Goal: Transaction & Acquisition: Obtain resource

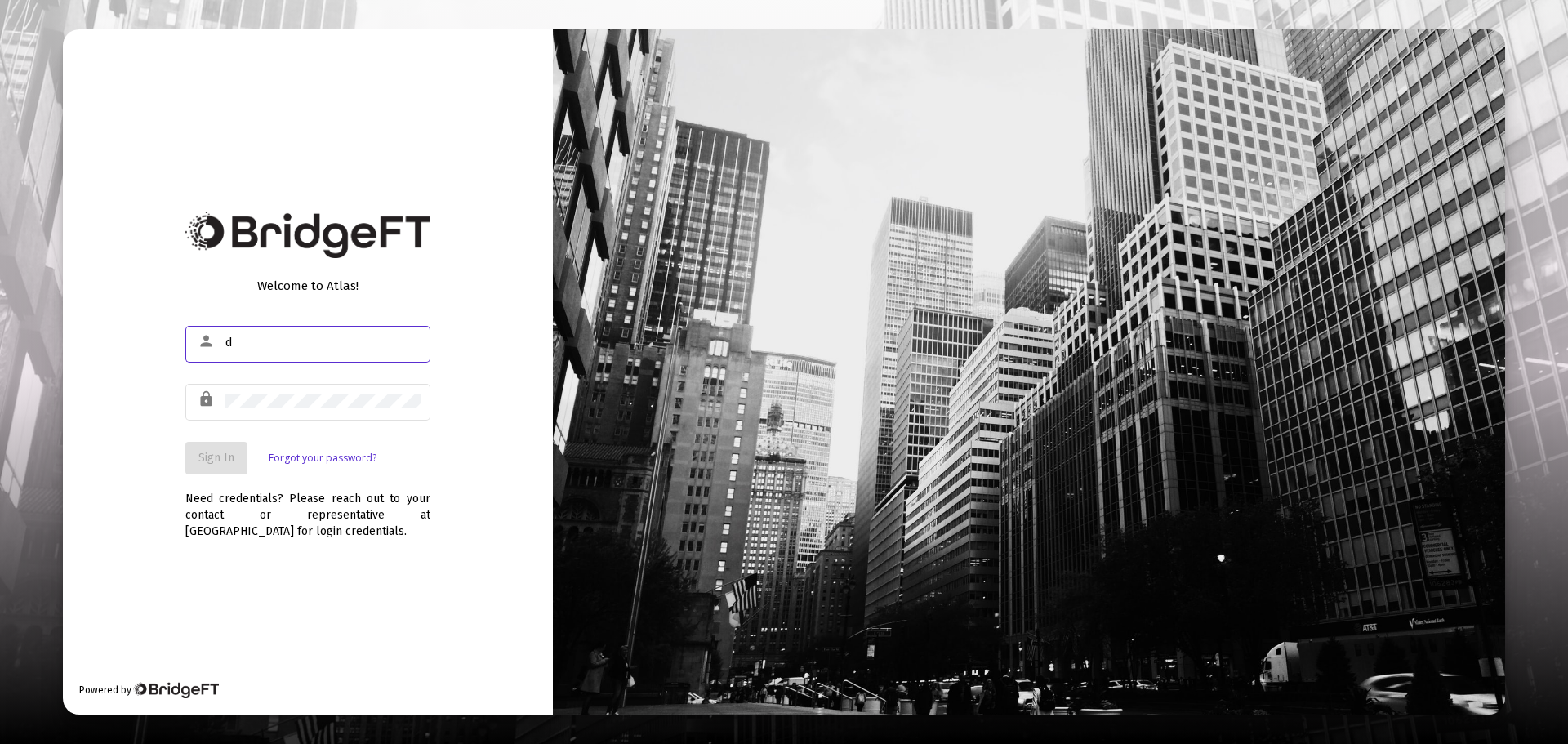
type input "[EMAIL_ADDRESS][DOMAIN_NAME]"
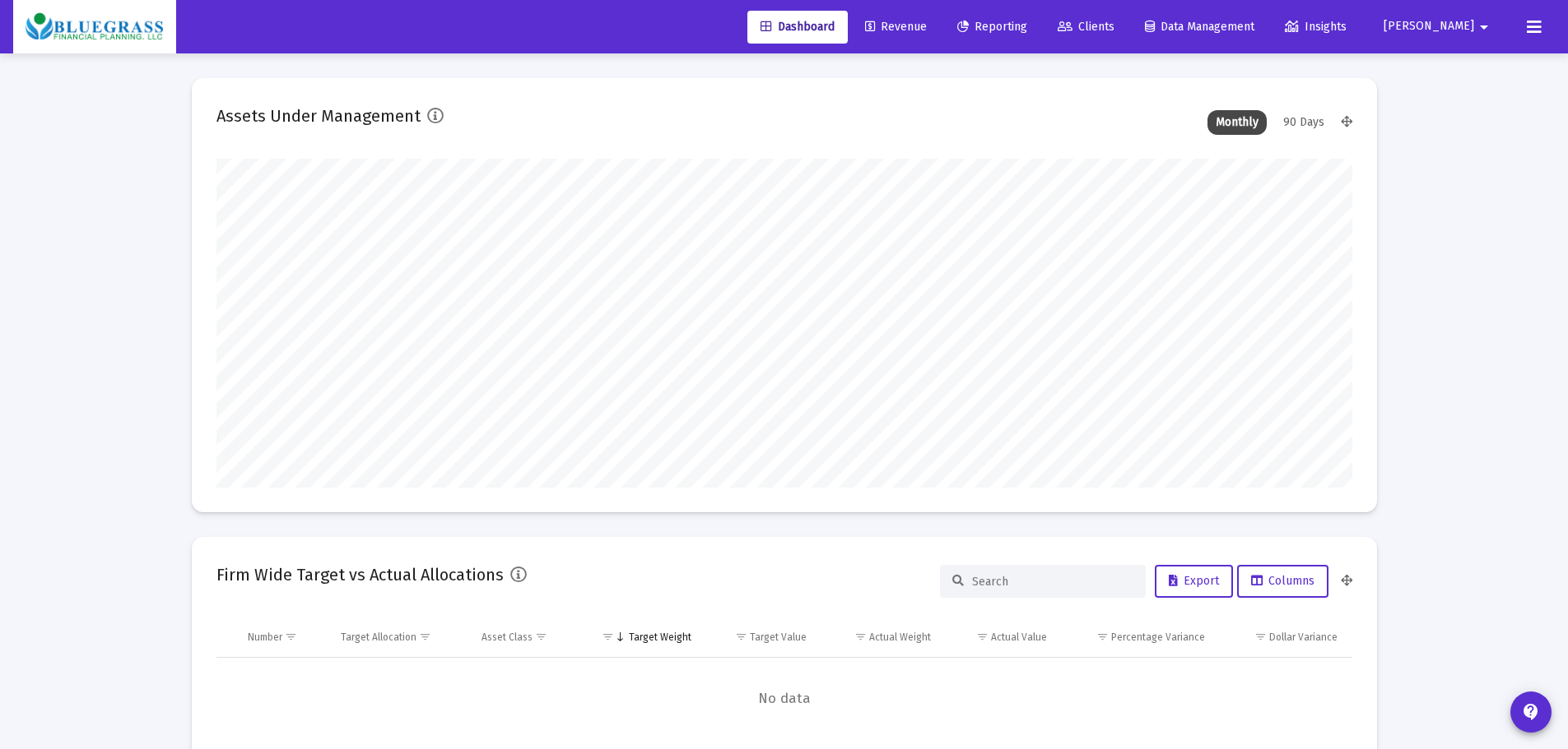
scroll to position [329, 1136]
type input "[DATE]"
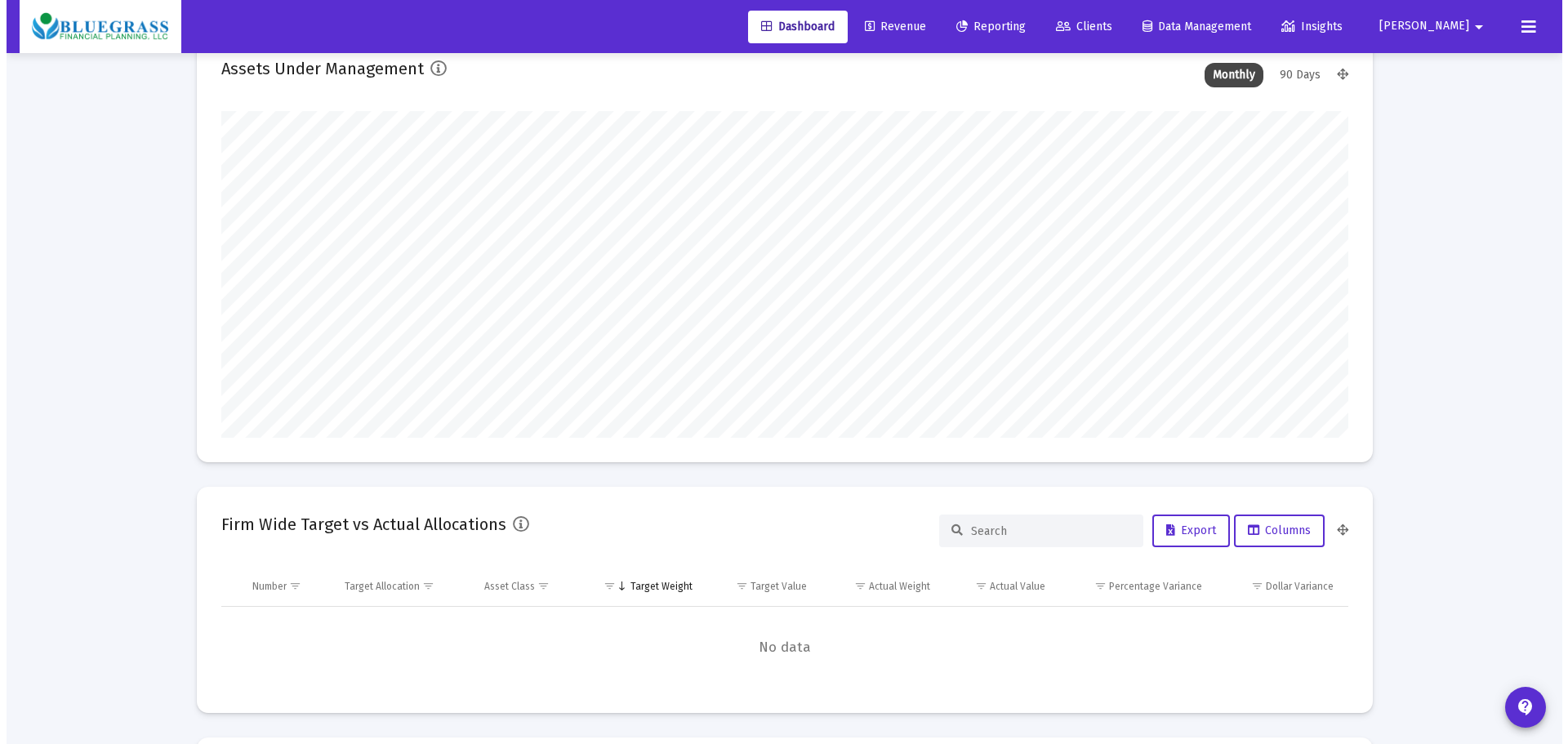
scroll to position [0, 0]
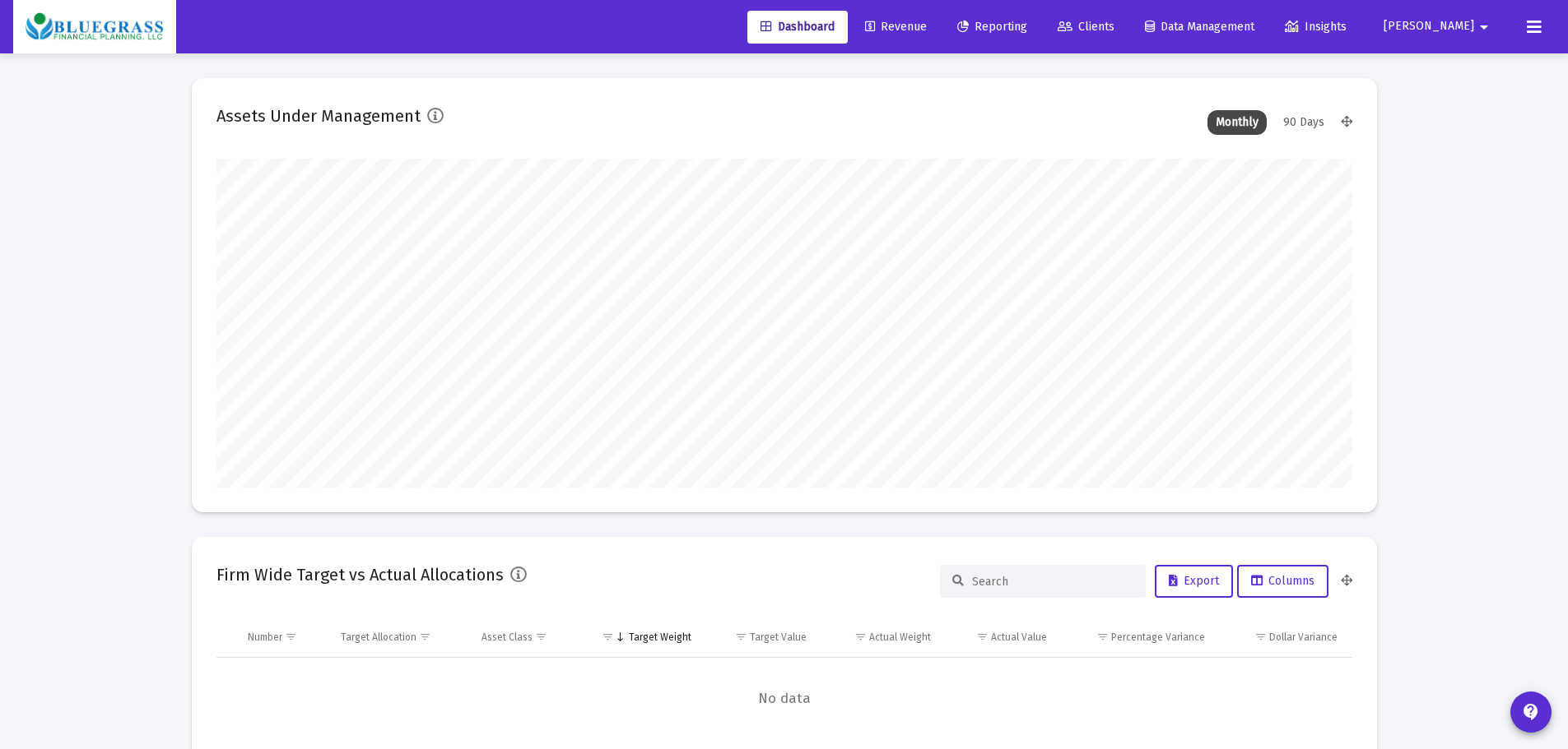
drag, startPoint x: 1034, startPoint y: 22, endPoint x: 1078, endPoint y: 53, distance: 53.8
click at [1027, 22] on span "Reporting" at bounding box center [992, 27] width 70 height 14
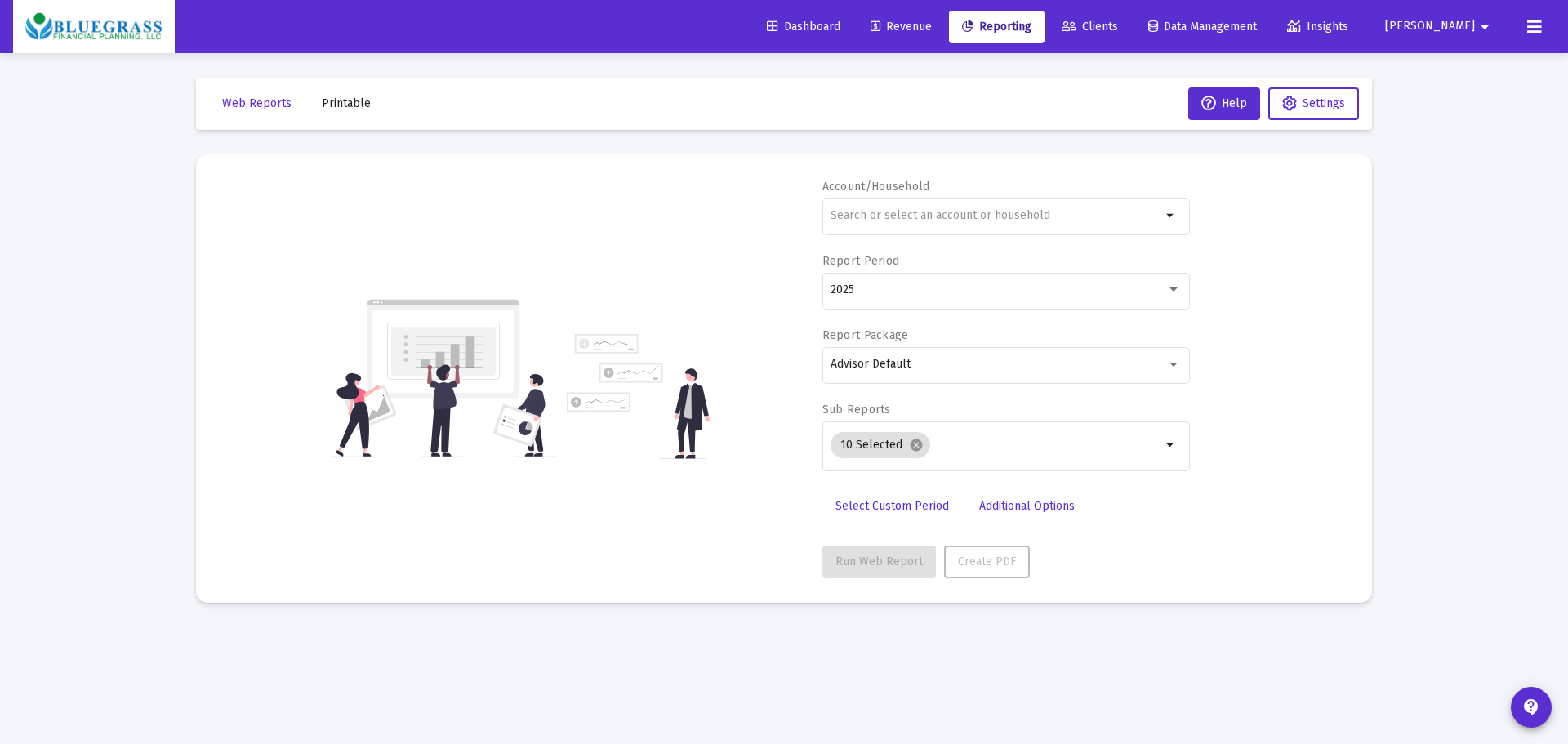
click at [1118, 20] on span "Clients" at bounding box center [1090, 27] width 56 height 14
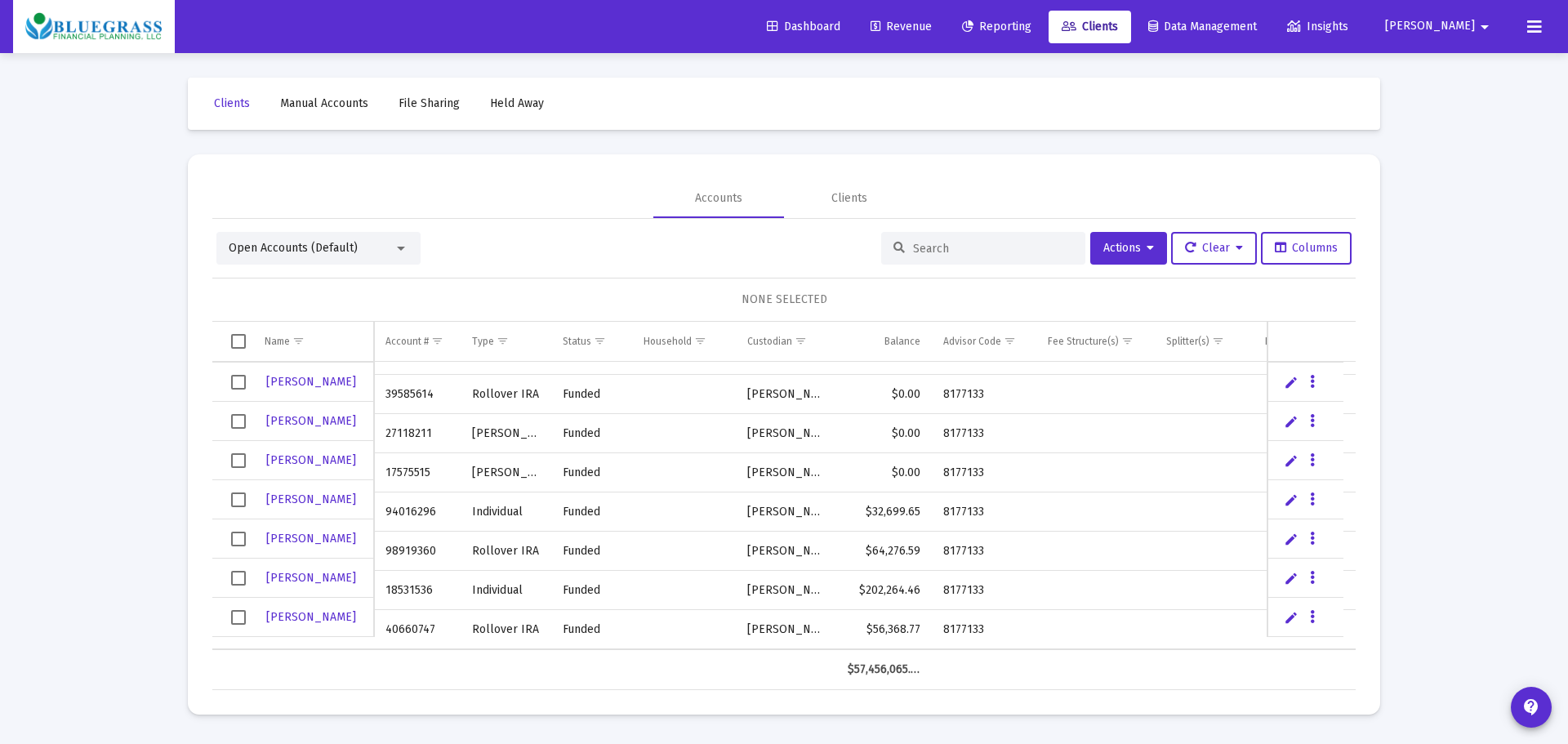
click at [1032, 20] on span "Reporting" at bounding box center [997, 27] width 69 height 14
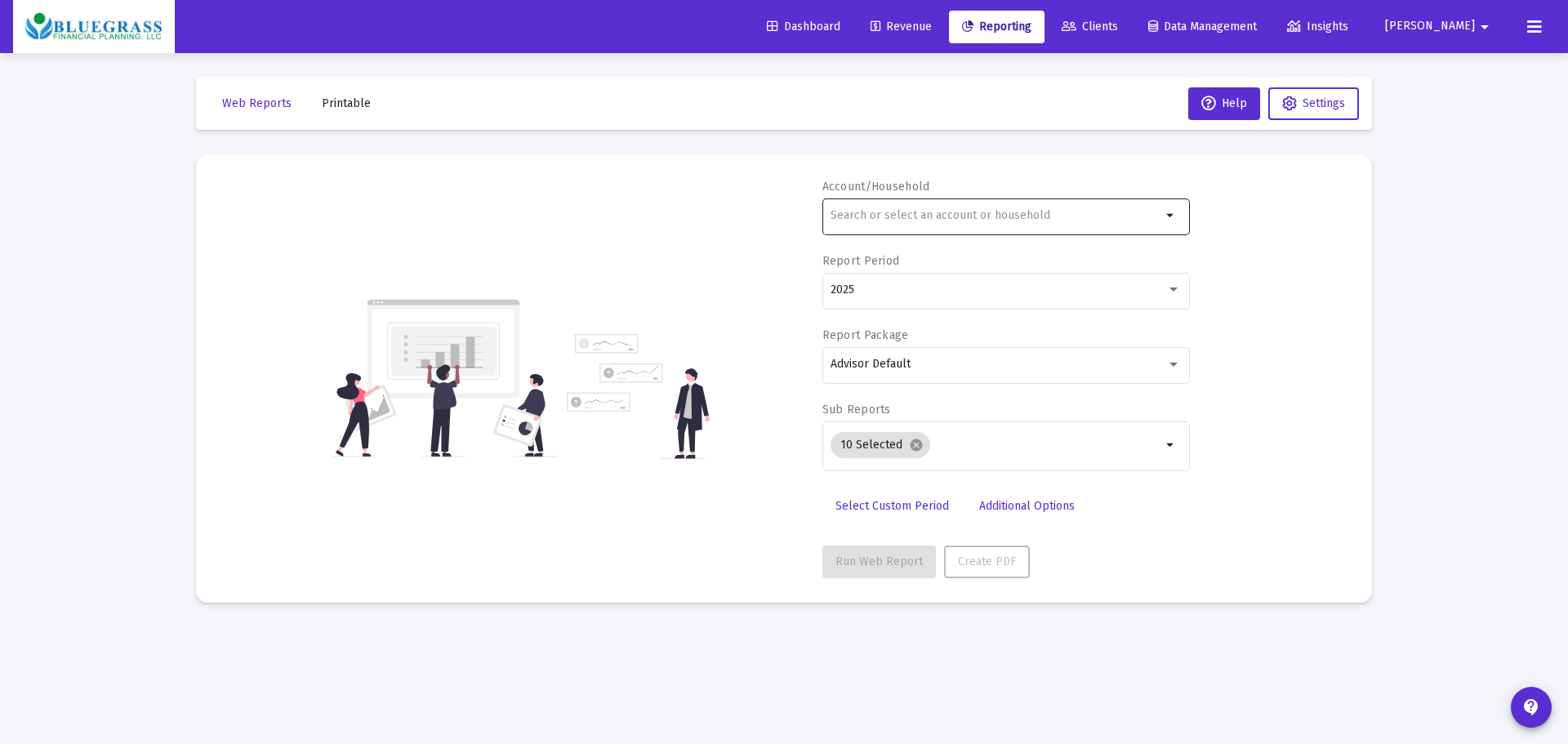
click at [1156, 213] on input "text" at bounding box center [996, 215] width 331 height 13
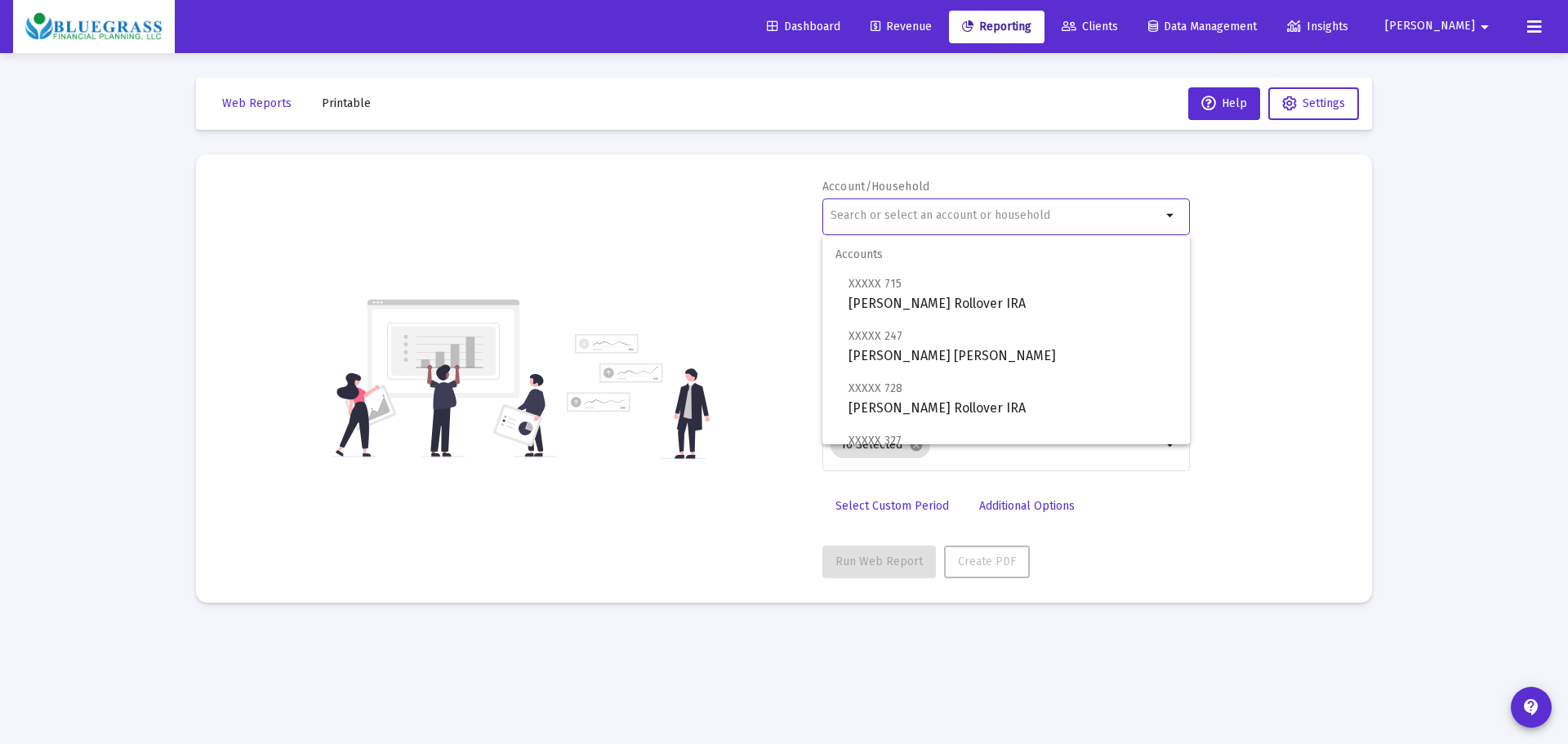
click at [1118, 25] on span "Clients" at bounding box center [1090, 27] width 56 height 14
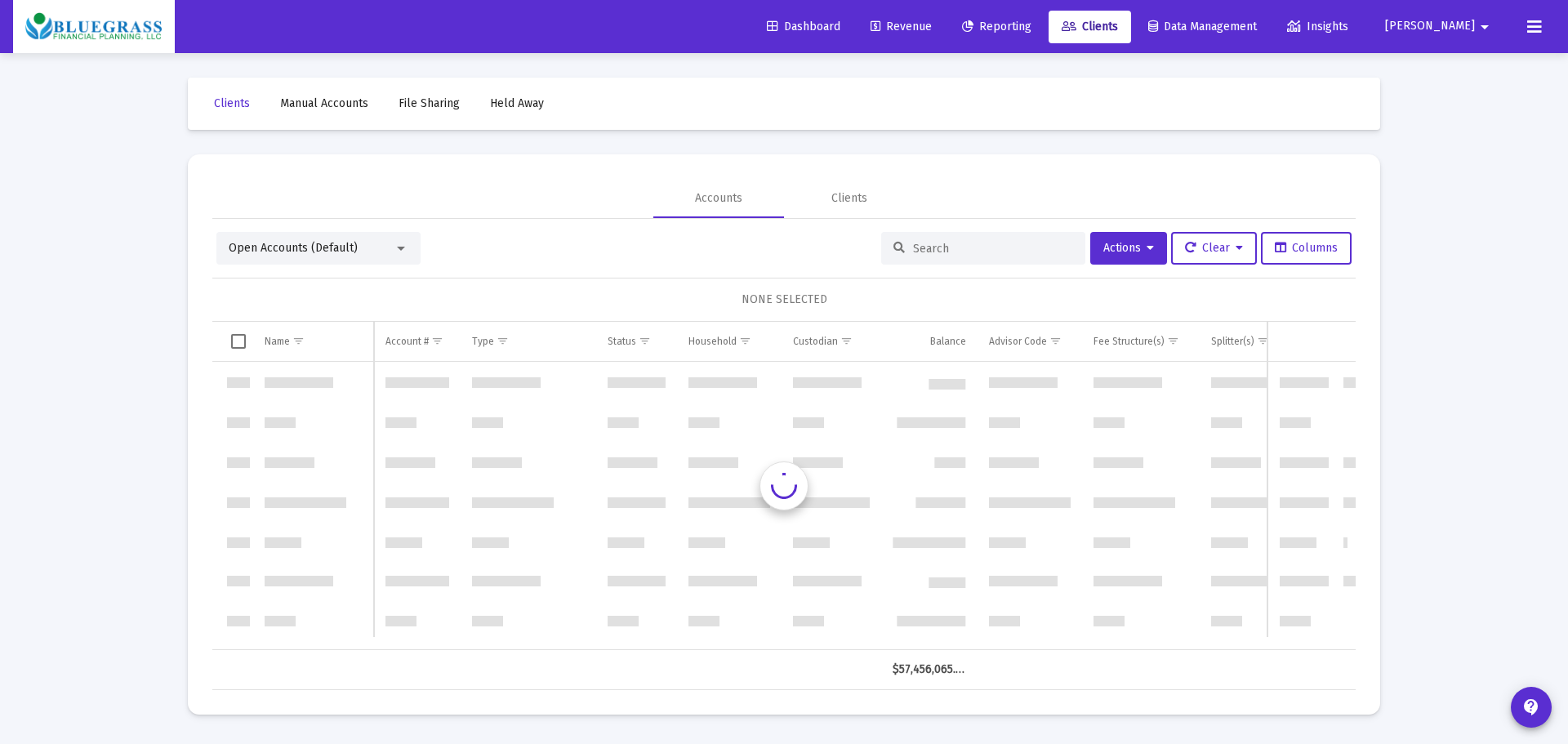
scroll to position [4707, 0]
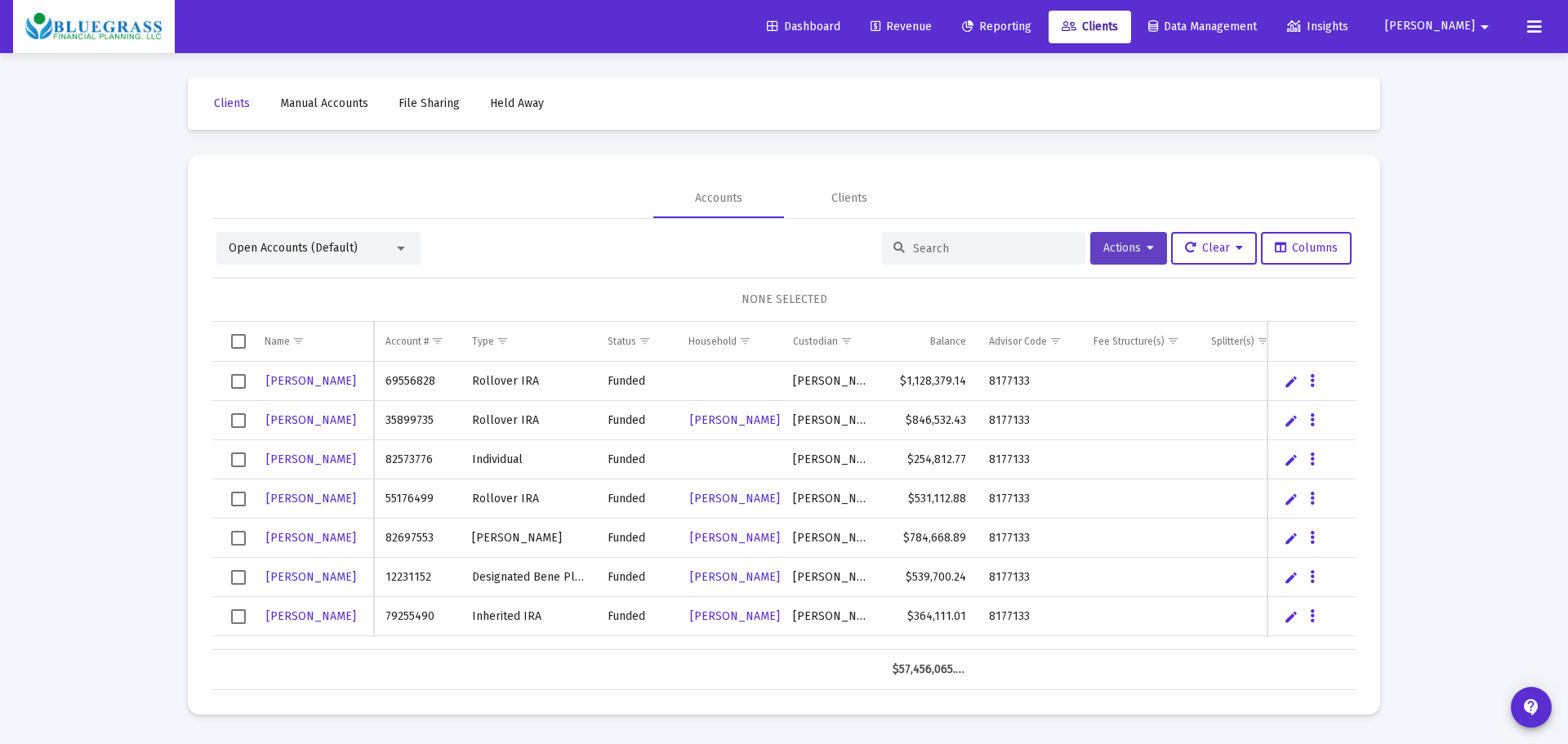
click at [1151, 249] on button "Actions" at bounding box center [1129, 248] width 76 height 33
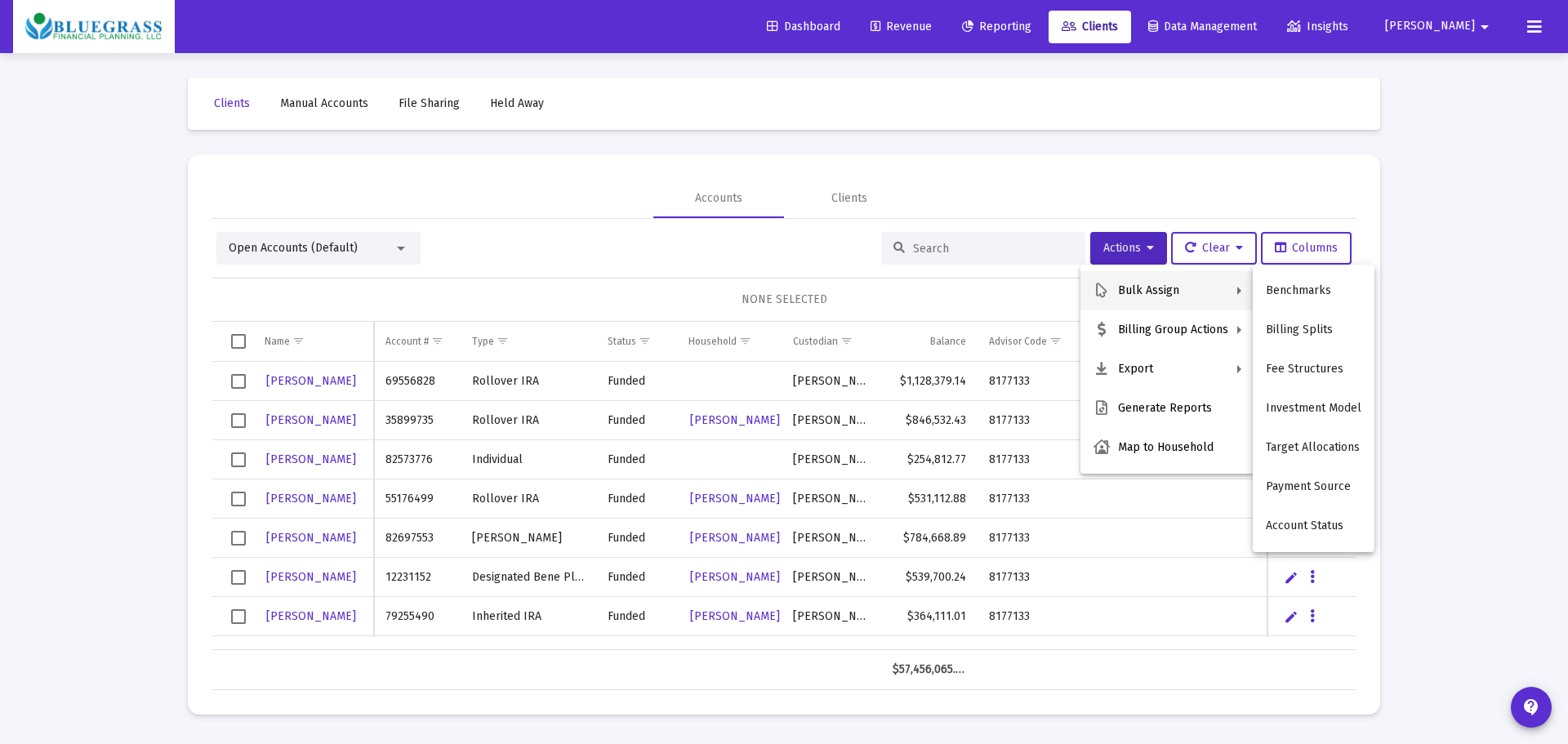
click at [1027, 156] on div at bounding box center [784, 372] width 1568 height 744
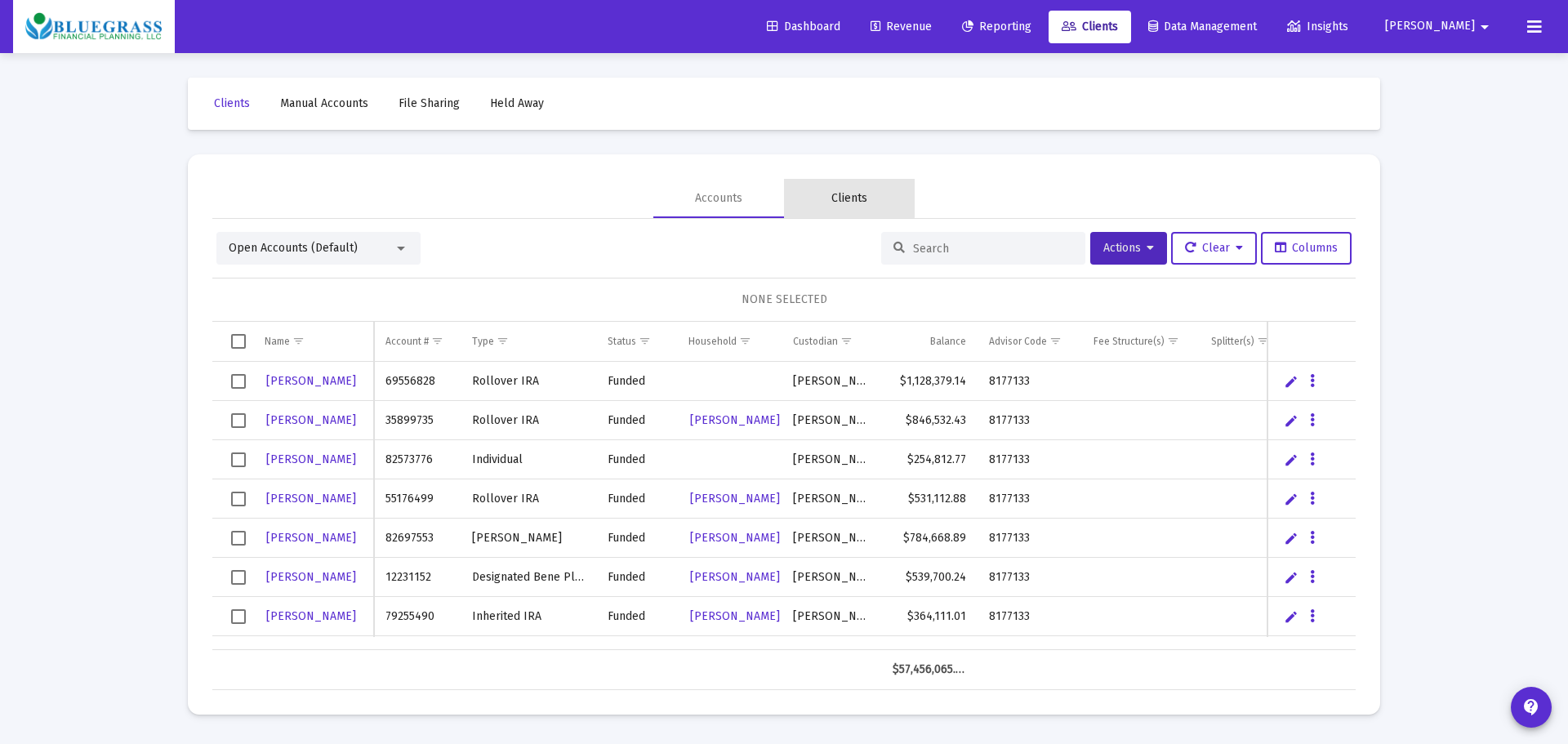
click at [839, 193] on div "Clients" at bounding box center [849, 198] width 36 height 16
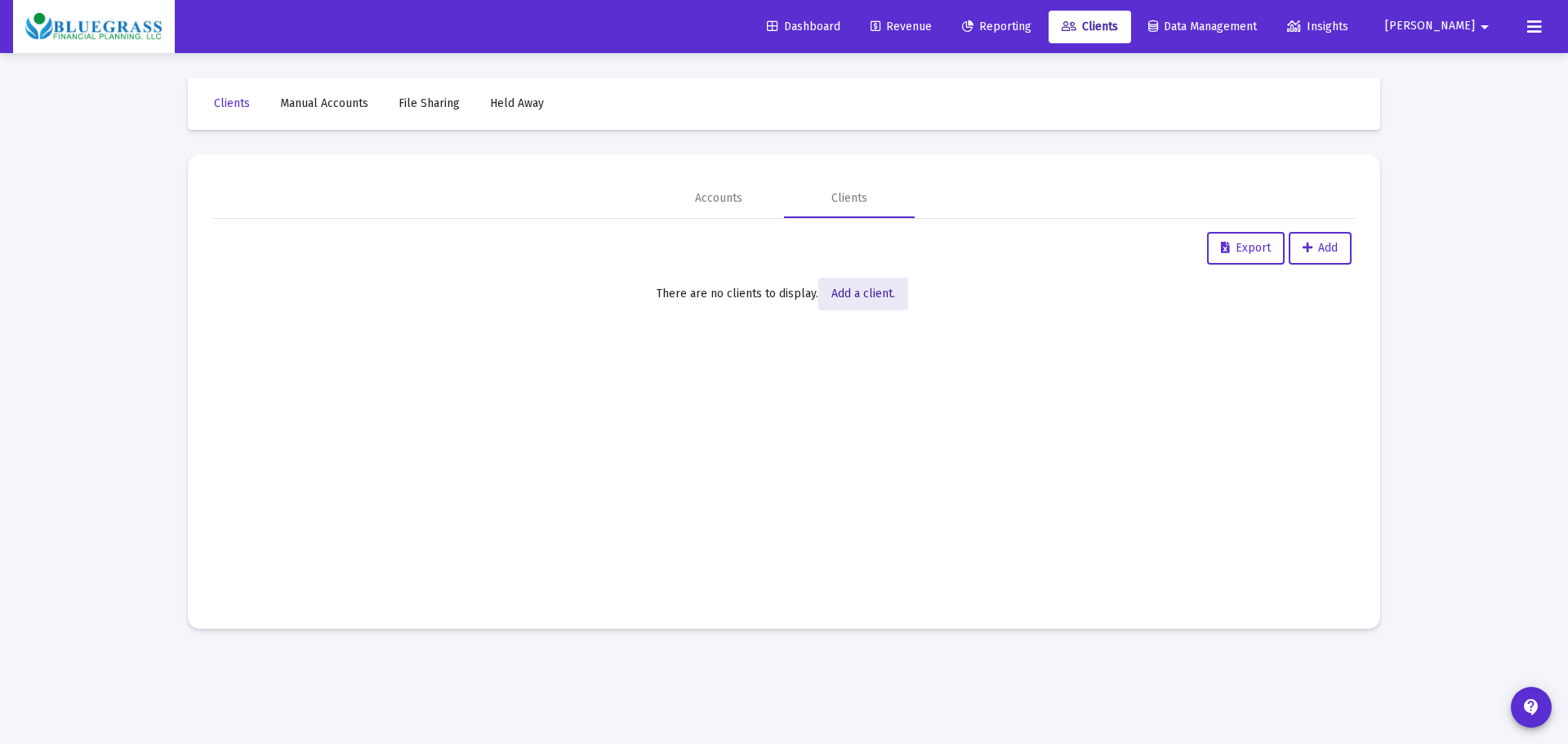
click at [877, 290] on span "Add a client." at bounding box center [864, 294] width 64 height 14
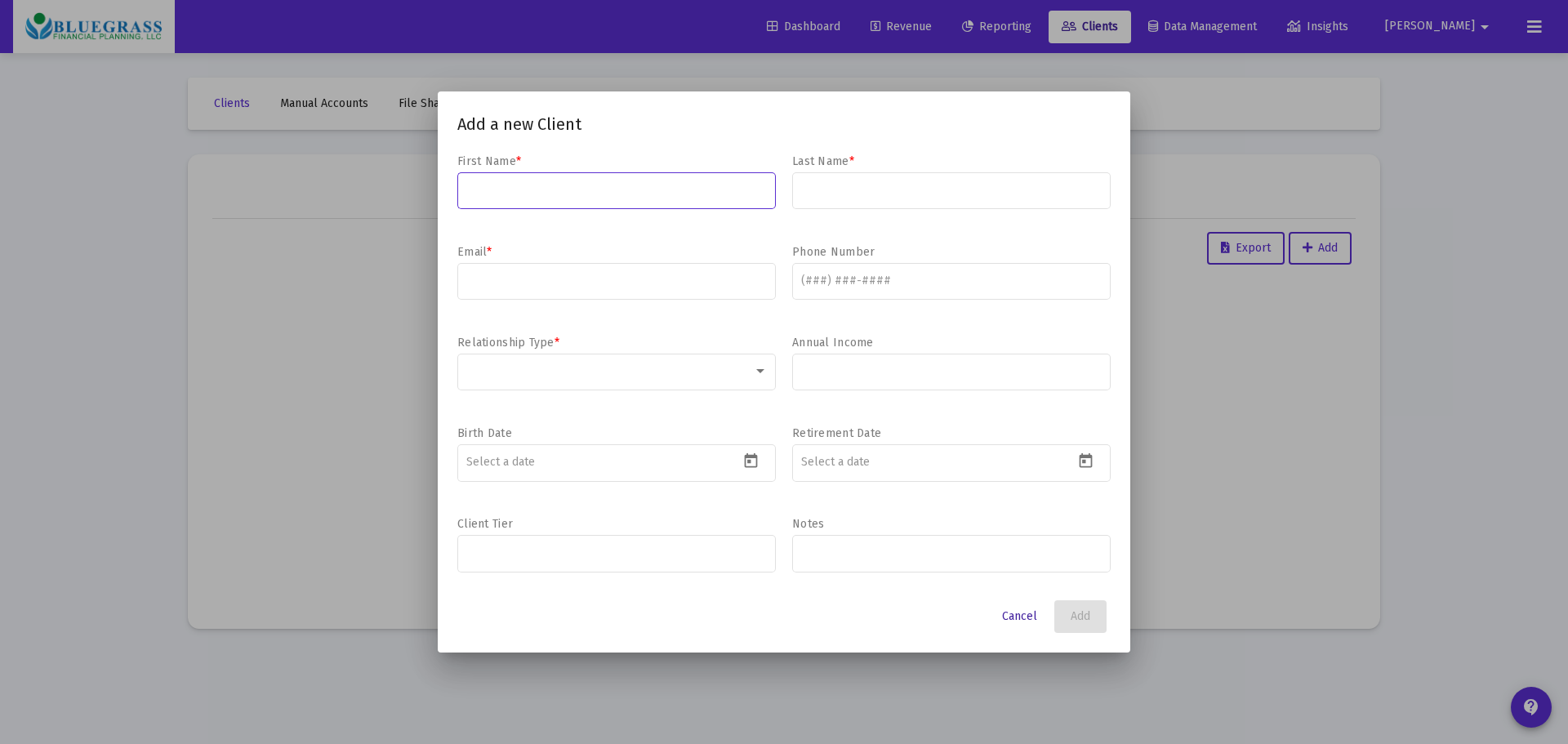
click at [1014, 616] on span "Cancel" at bounding box center [1019, 617] width 35 height 14
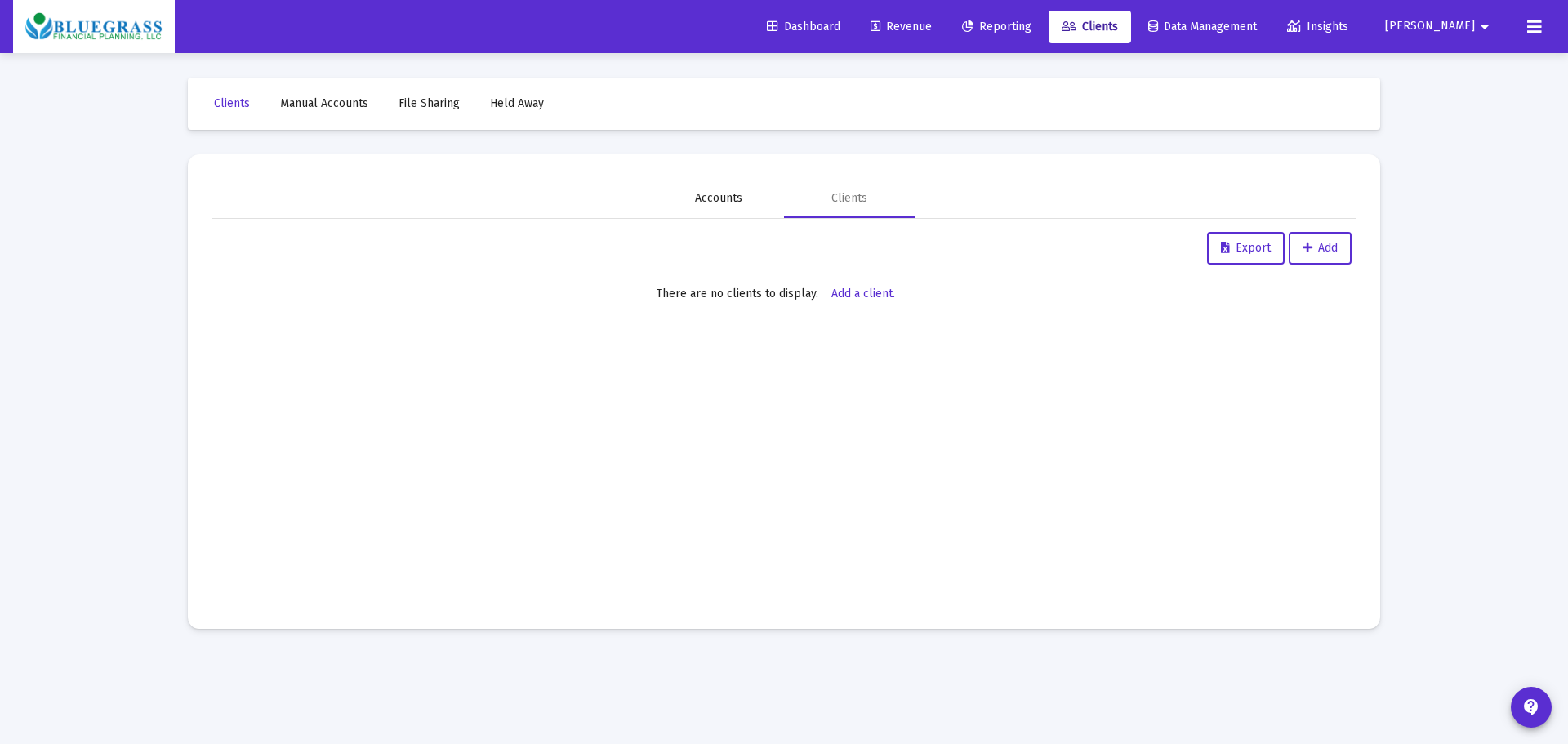
click at [696, 195] on div "Accounts" at bounding box center [718, 198] width 47 height 16
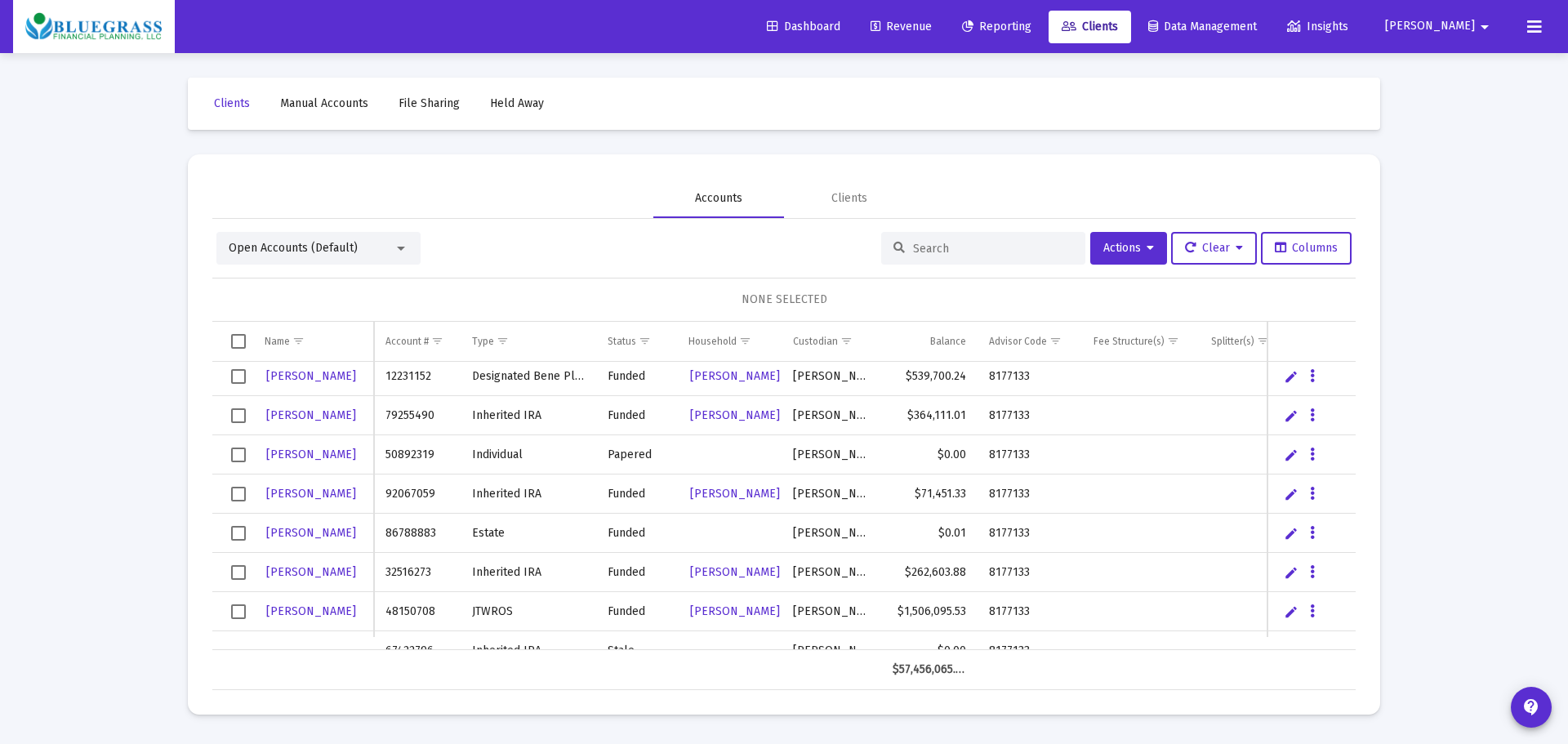
scroll to position [4952, 0]
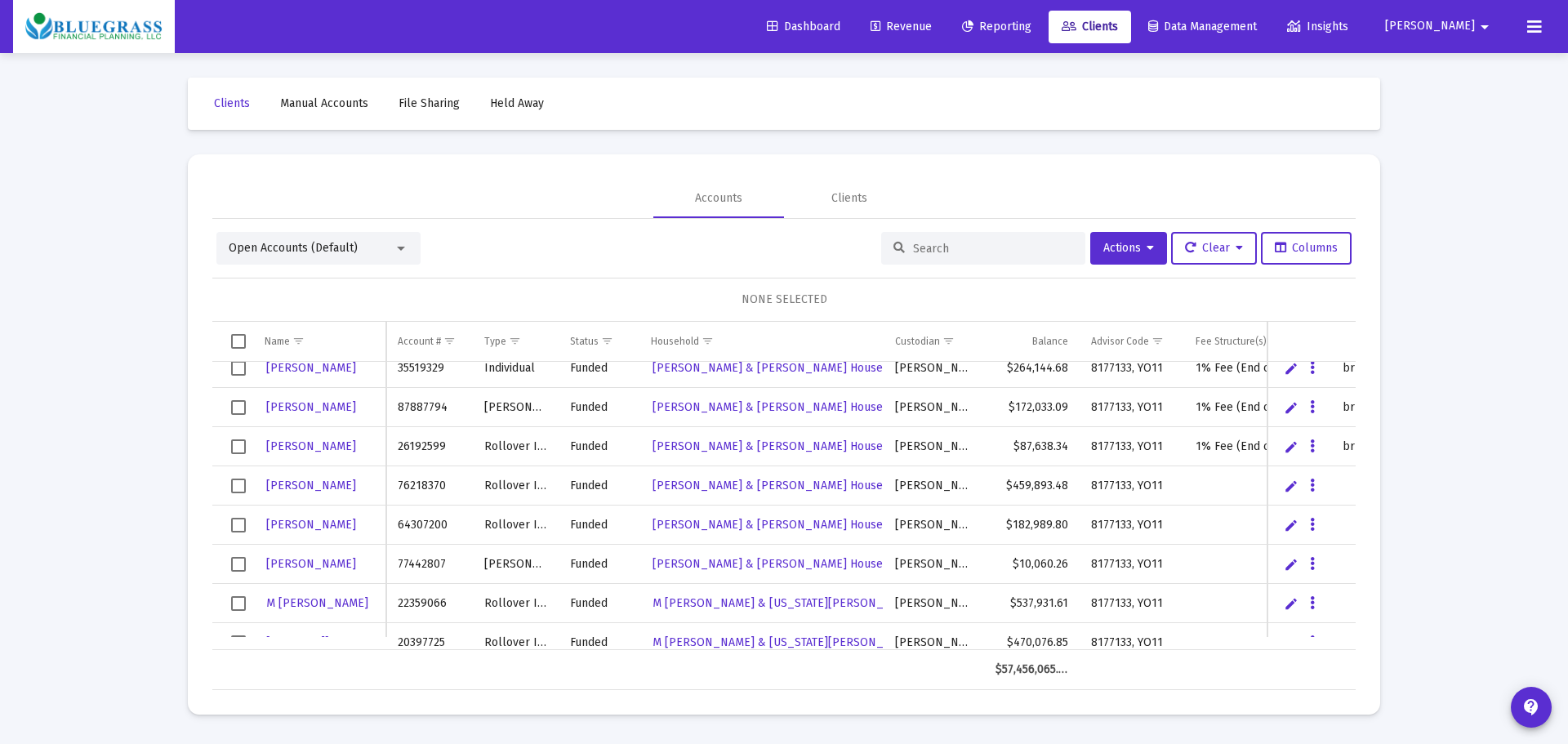
click at [243, 486] on span "Select row" at bounding box center [238, 486] width 15 height 15
click at [238, 522] on span "Select row" at bounding box center [238, 525] width 15 height 15
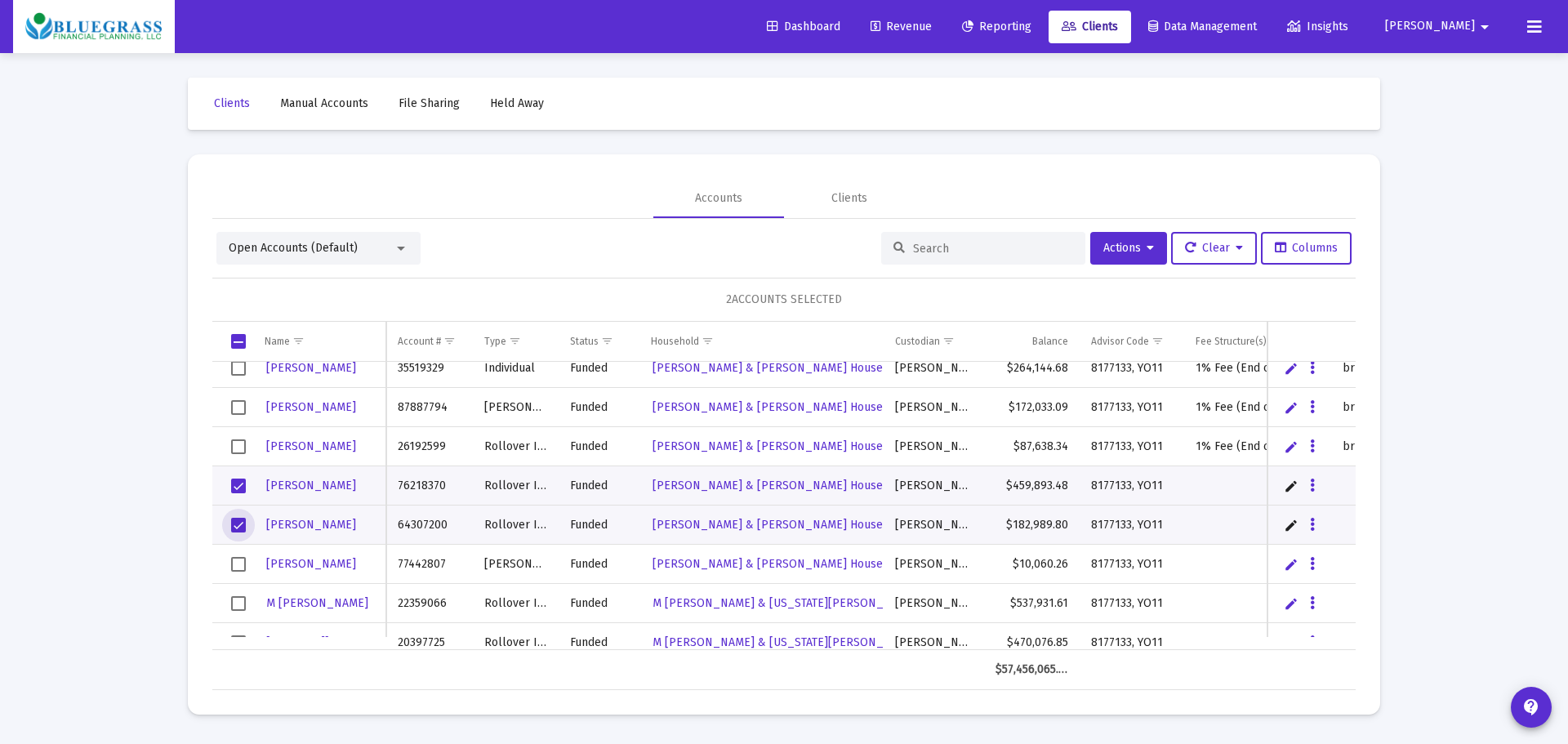
click at [237, 565] on span "Select row" at bounding box center [238, 564] width 15 height 15
click at [1122, 251] on span "Actions" at bounding box center [1128, 248] width 51 height 14
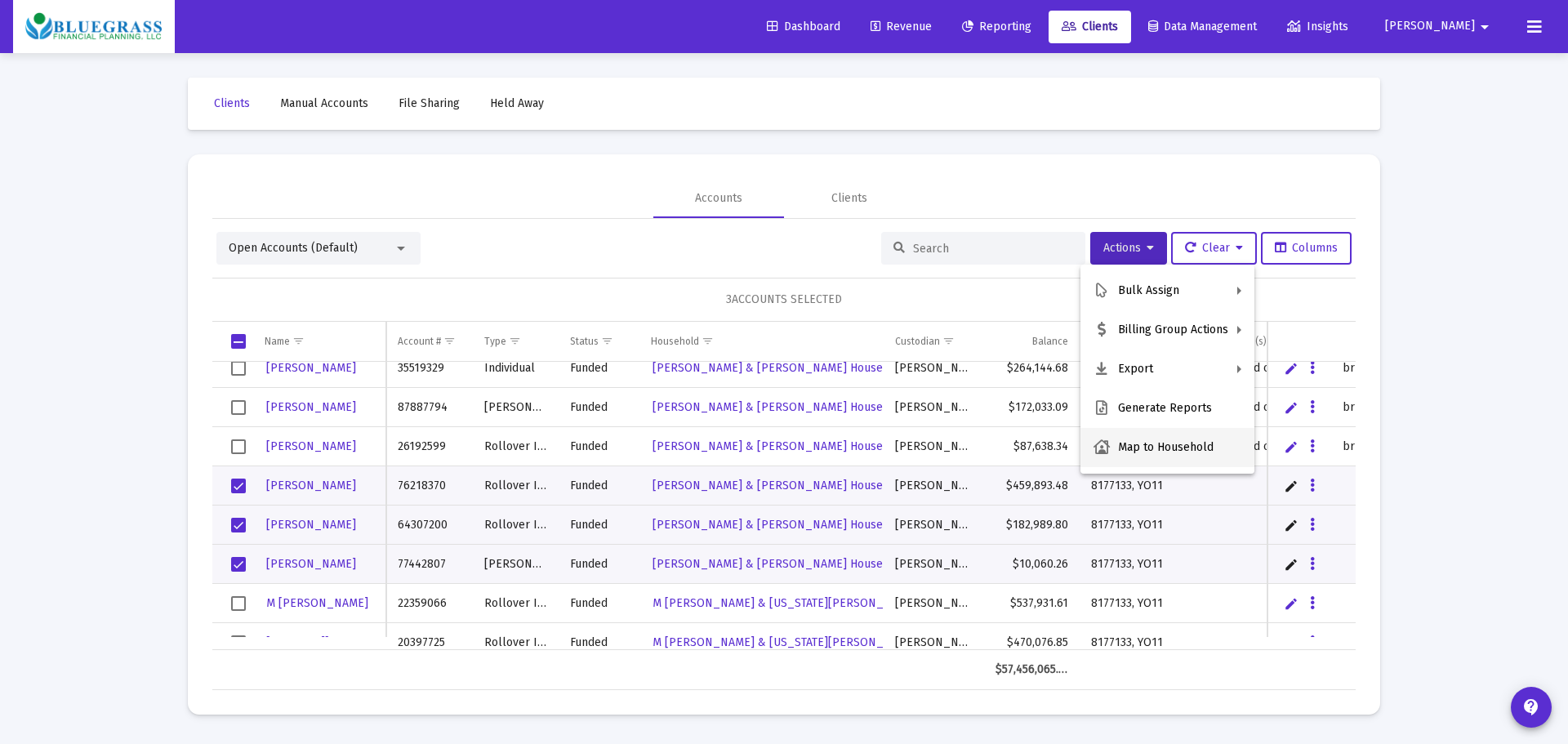
click at [1166, 445] on button "Map to Household" at bounding box center [1168, 448] width 174 height 39
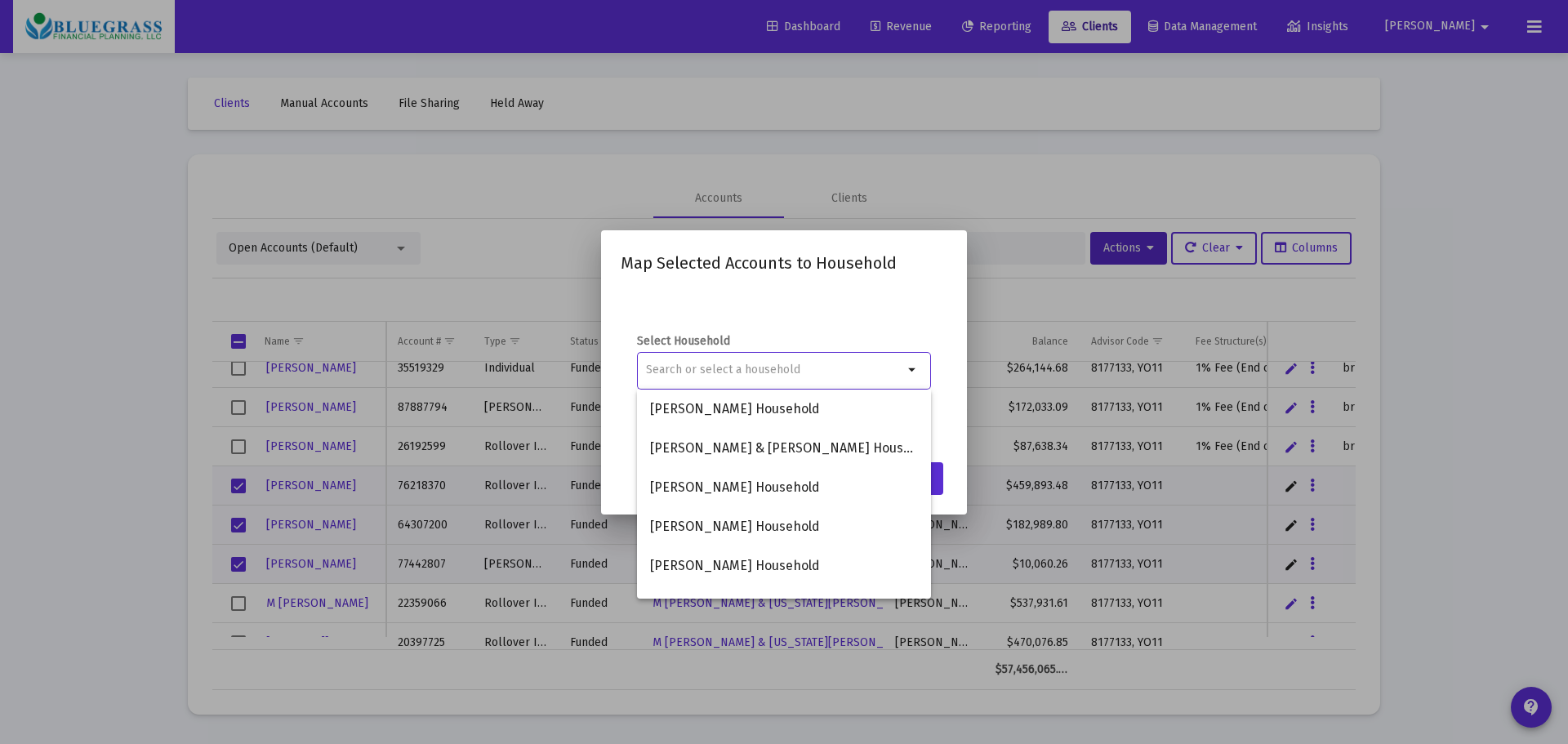
click at [841, 297] on div "Select Household arrow_drop_down" at bounding box center [784, 371] width 326 height 164
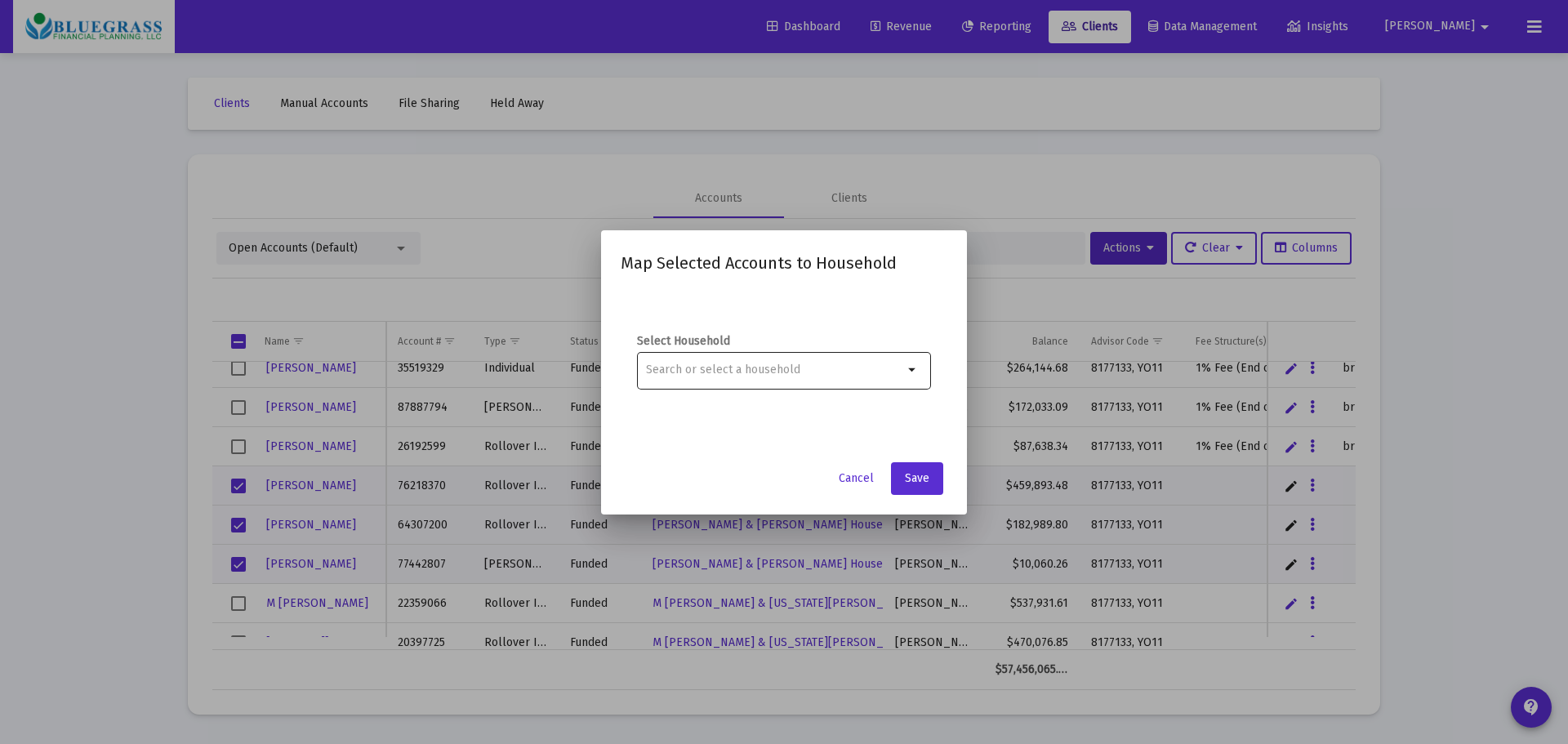
click at [776, 360] on div at bounding box center [774, 369] width 257 height 40
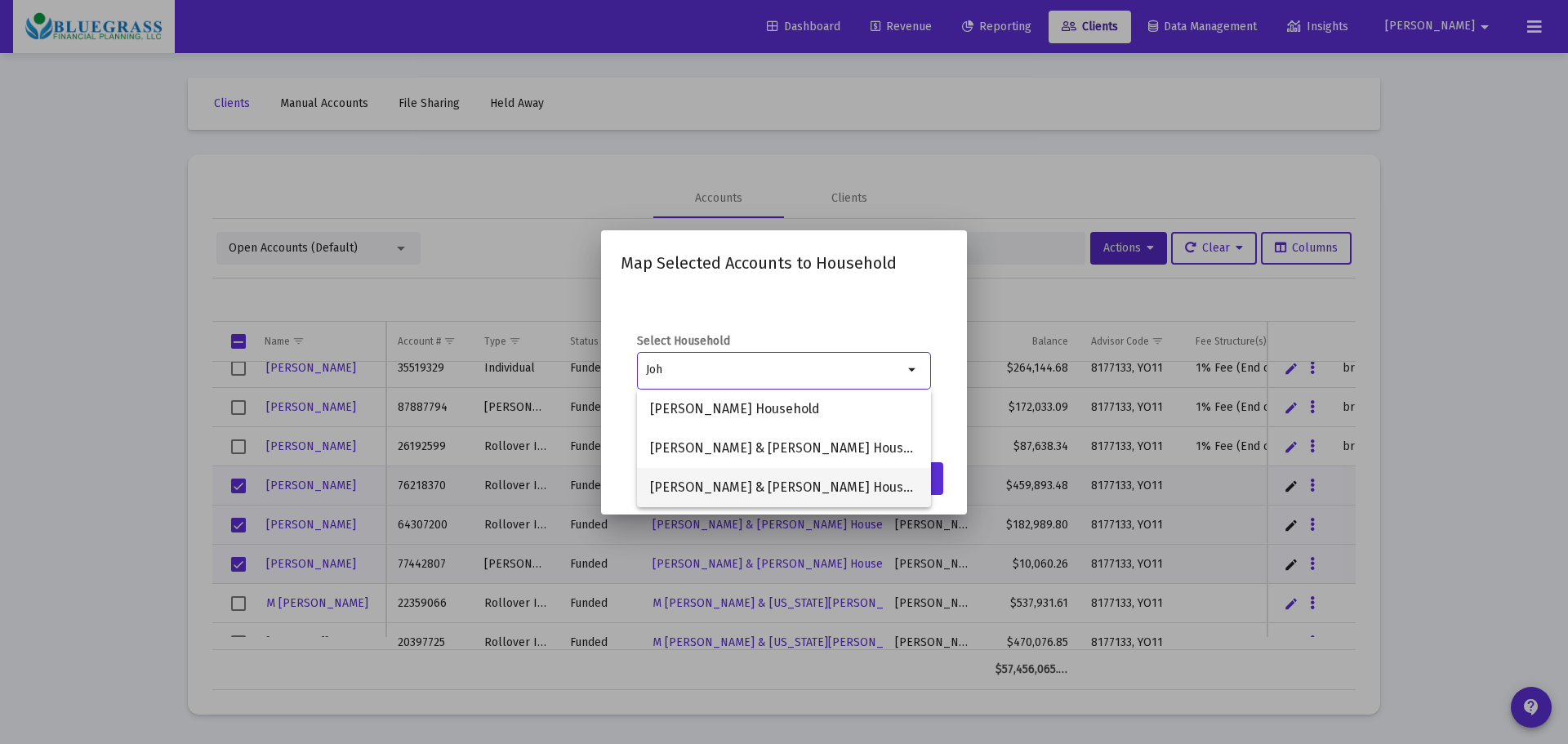
click at [816, 480] on span "[PERSON_NAME] & [PERSON_NAME] Household" at bounding box center [784, 488] width 268 height 39
type input "[PERSON_NAME] & [PERSON_NAME] Household"
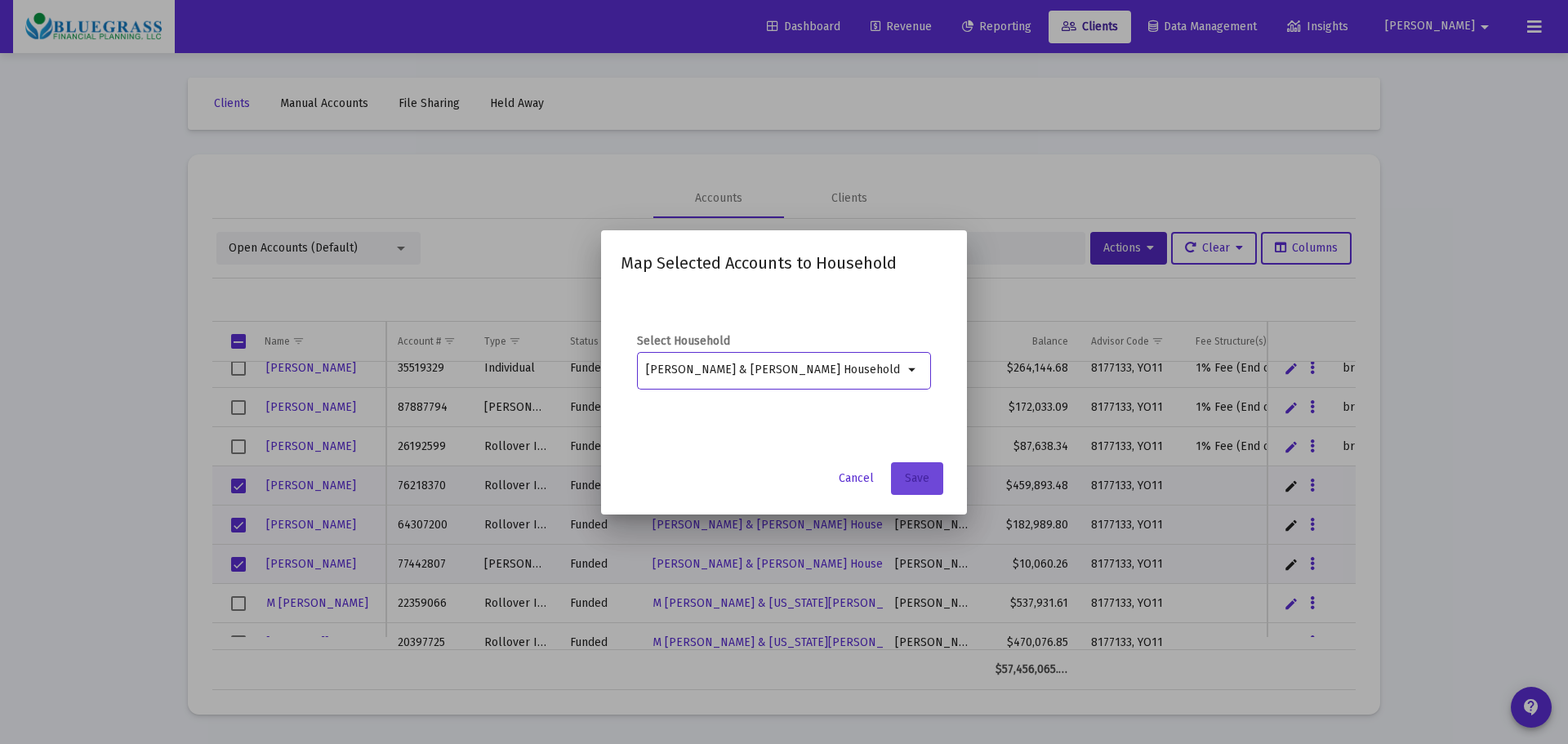
click at [923, 469] on button "Save" at bounding box center [917, 479] width 52 height 33
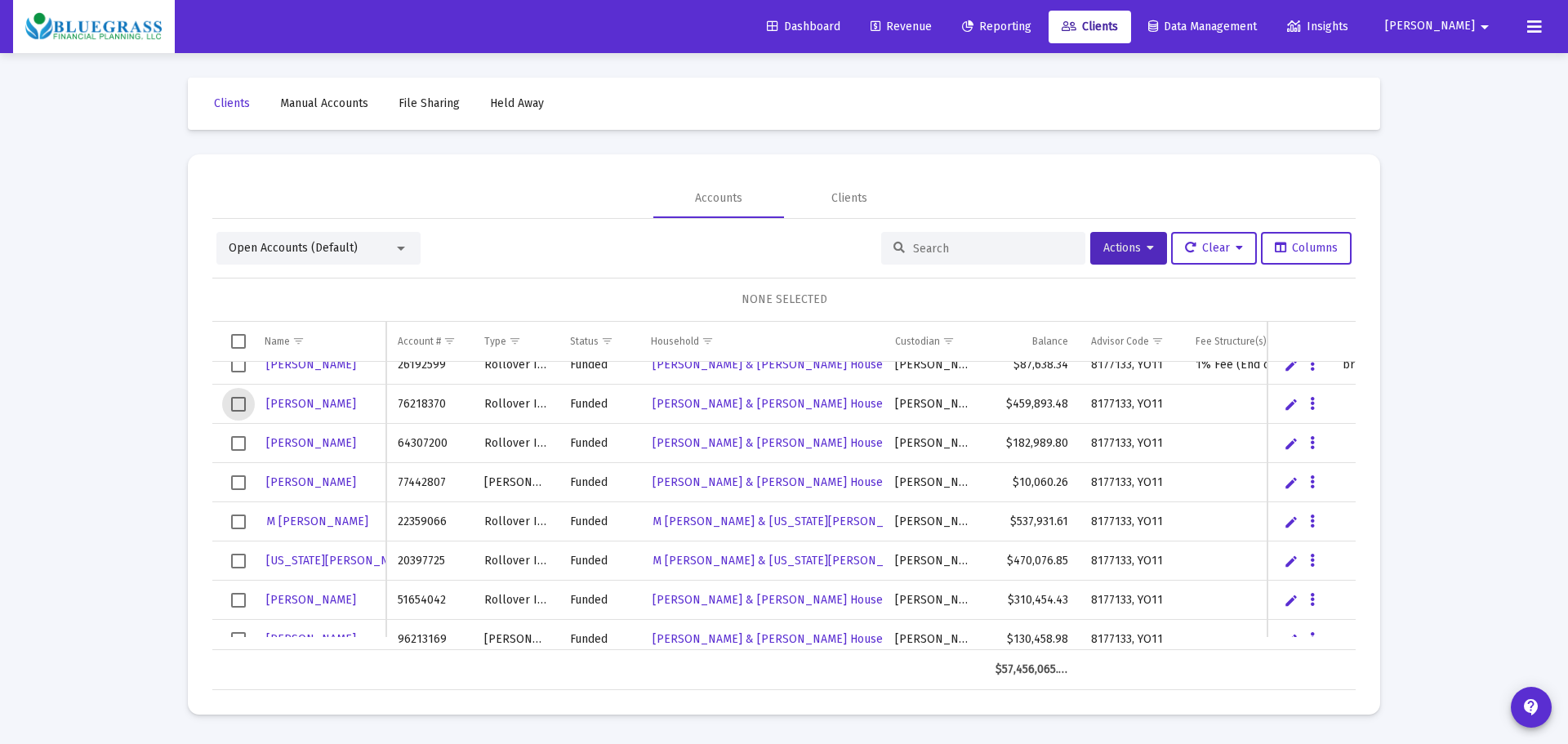
click at [242, 404] on span "Select row" at bounding box center [238, 404] width 15 height 15
click at [245, 444] on span "Select row" at bounding box center [238, 443] width 15 height 15
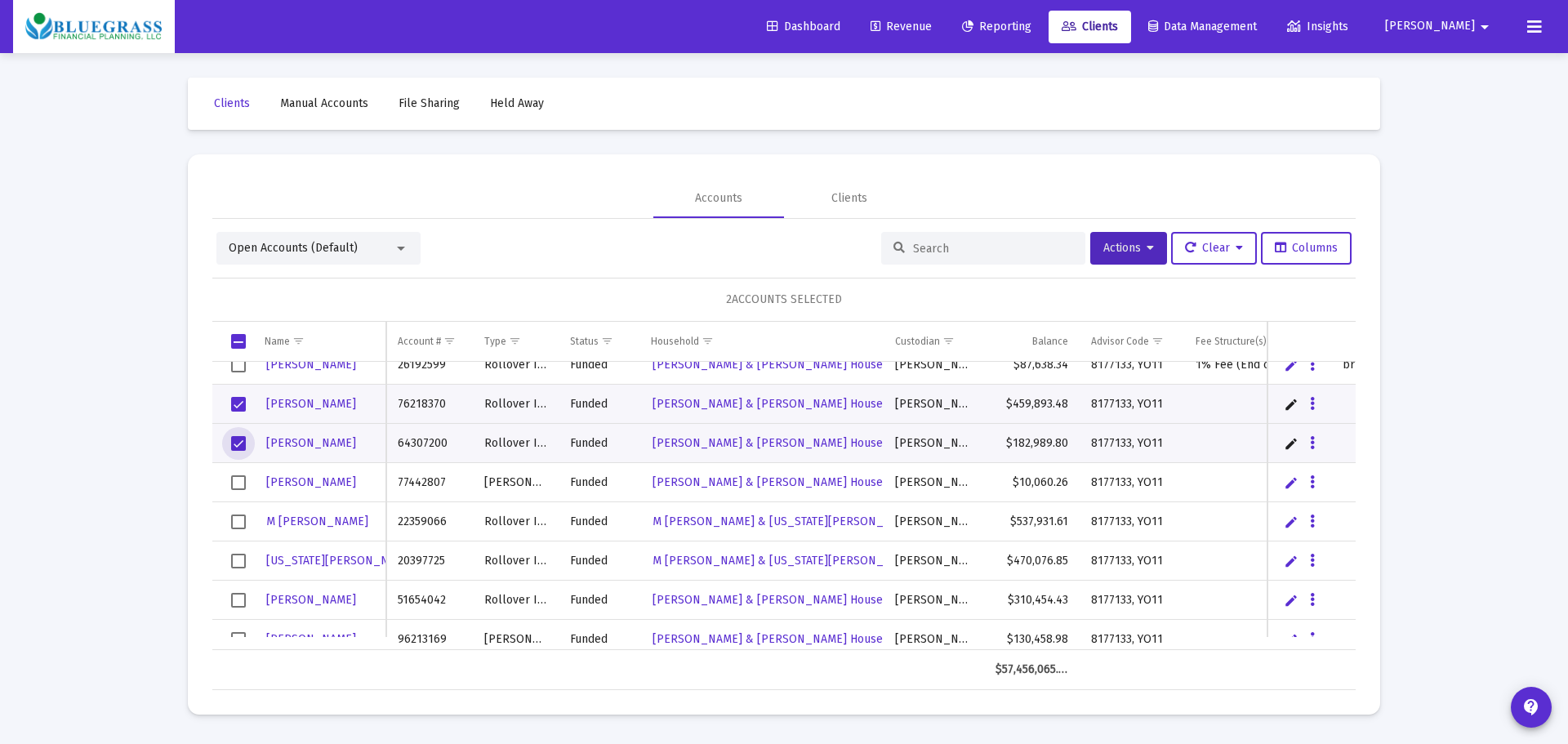
drag, startPoint x: 239, startPoint y: 482, endPoint x: 713, endPoint y: 284, distance: 513.7
click at [243, 480] on span "Select row" at bounding box center [238, 482] width 15 height 15
click at [1127, 241] on span "Actions" at bounding box center [1128, 248] width 51 height 14
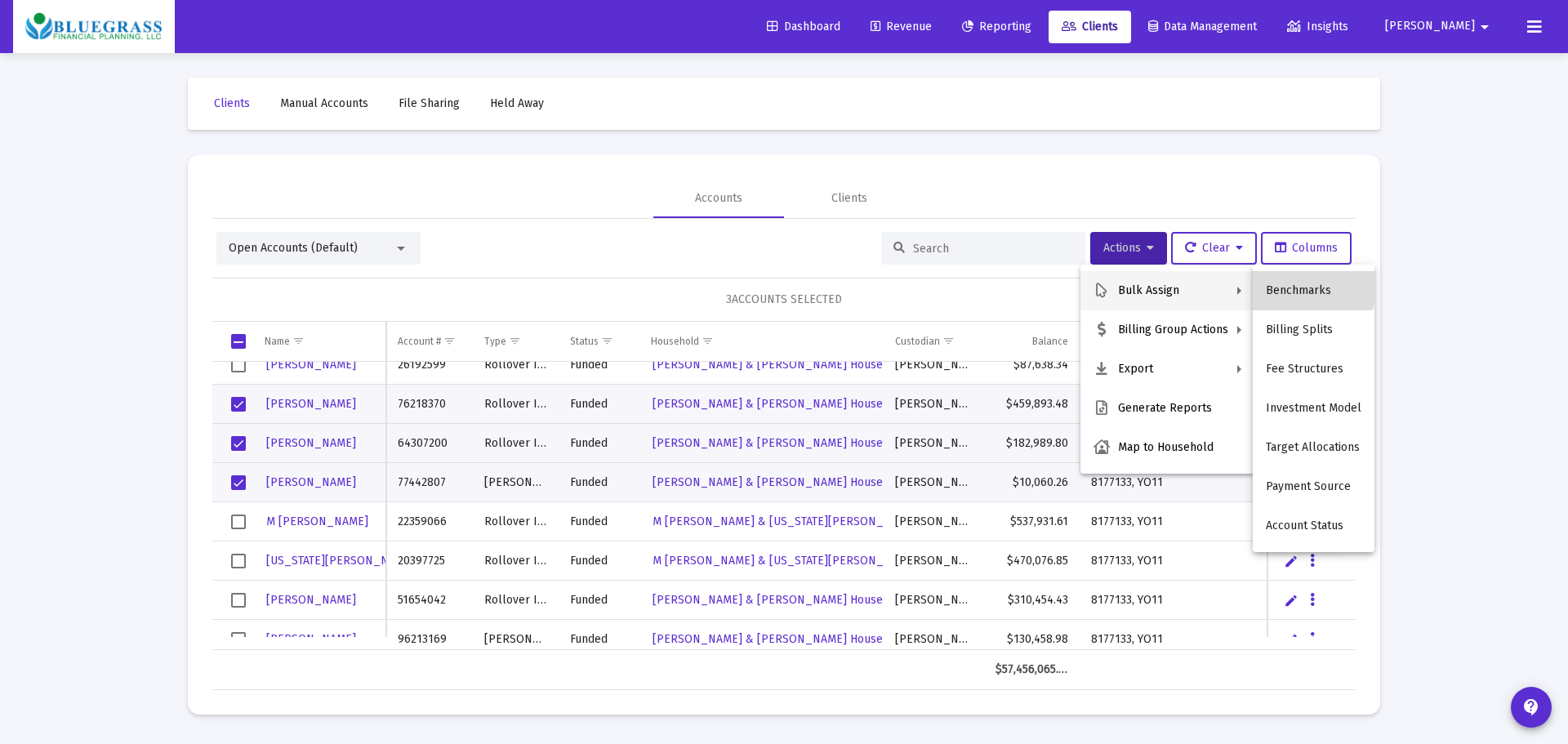
click at [1307, 283] on button "Benchmarks" at bounding box center [1313, 291] width 122 height 39
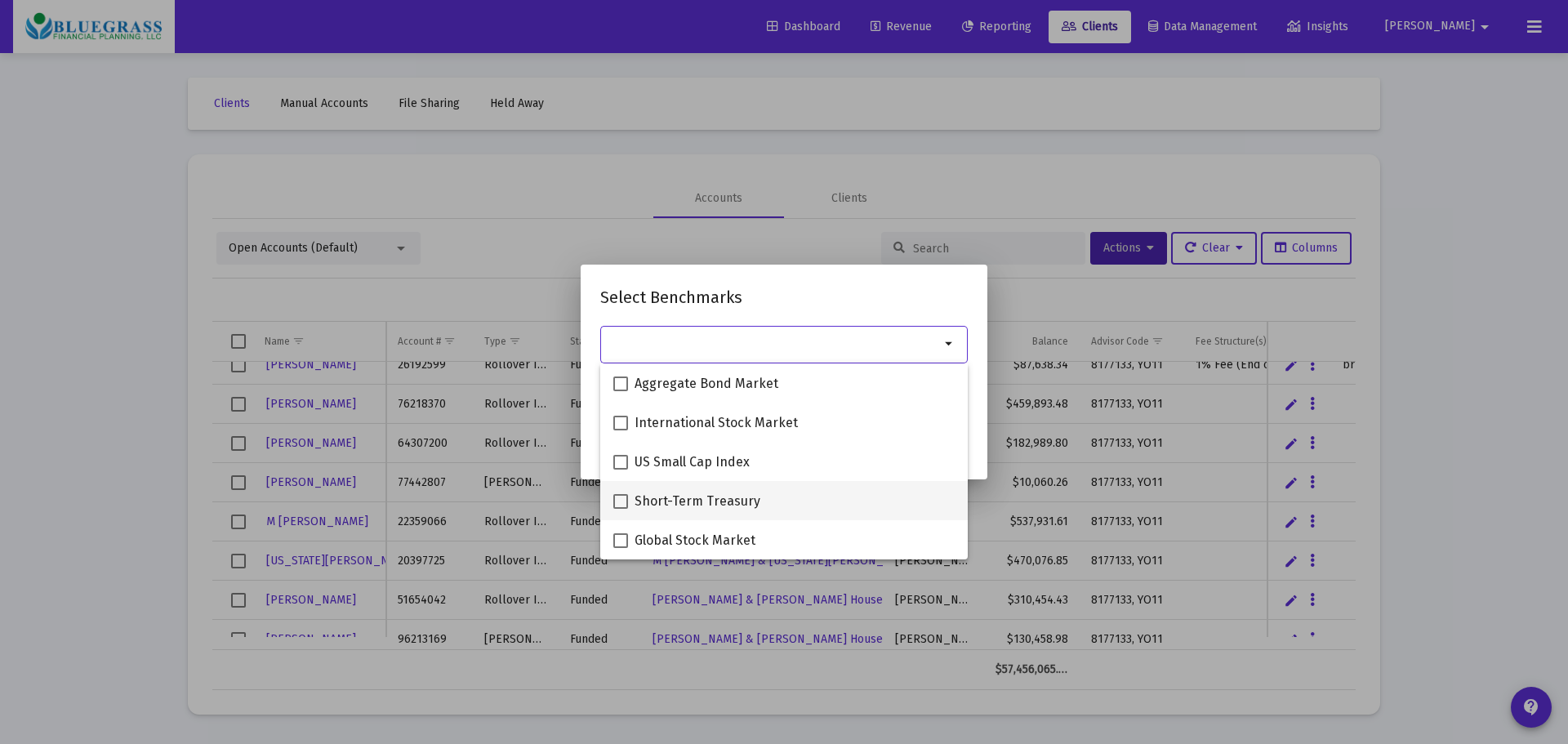
click at [617, 505] on span at bounding box center [621, 501] width 15 height 15
click at [620, 509] on input "Short-Term Treasury" at bounding box center [620, 509] width 1 height 1
checkbox input "true"
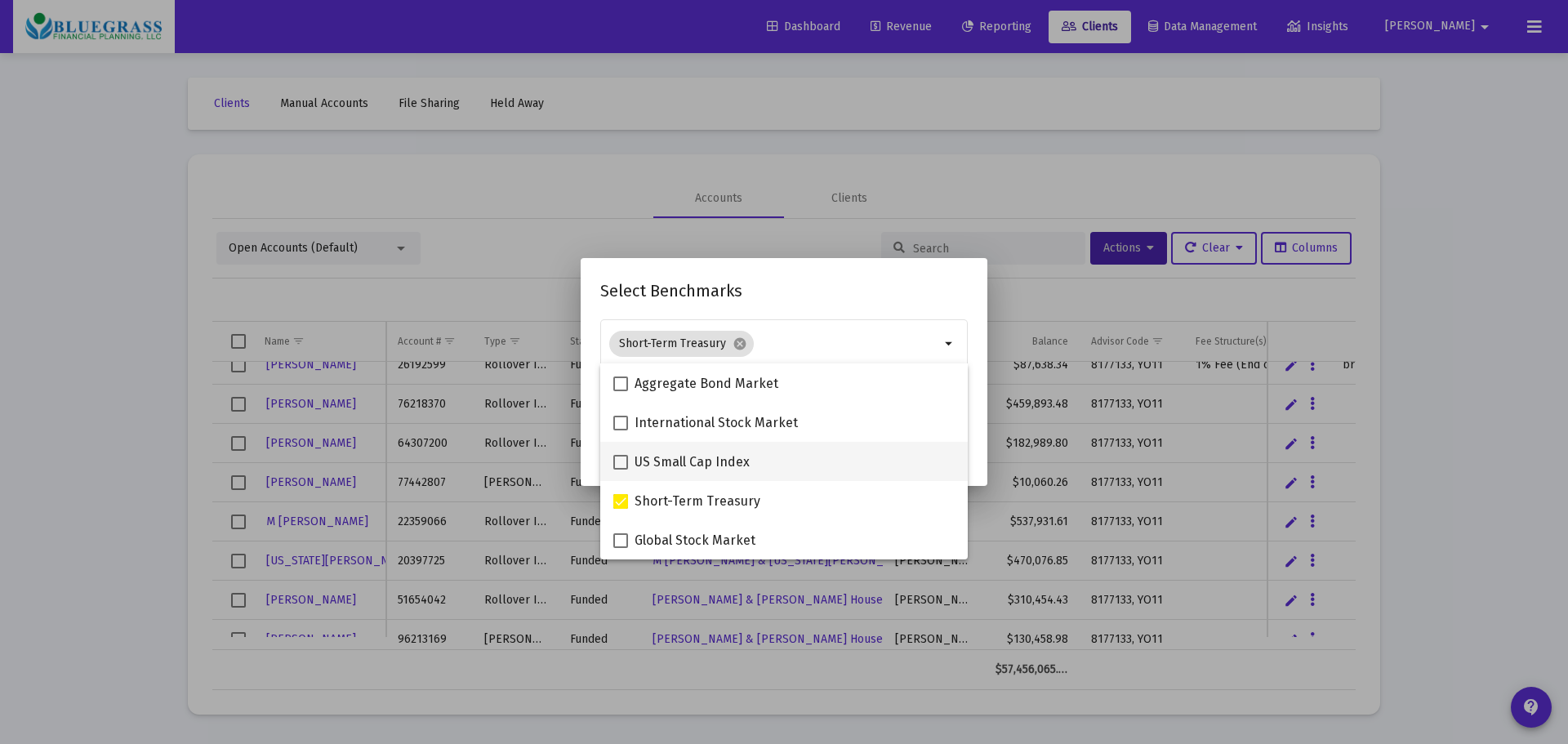
click at [620, 462] on span at bounding box center [621, 462] width 15 height 15
click at [620, 470] on input "US Small Cap Index" at bounding box center [620, 470] width 1 height 1
checkbox input "true"
click at [881, 281] on h2 "Select Benchmarks" at bounding box center [784, 290] width 367 height 26
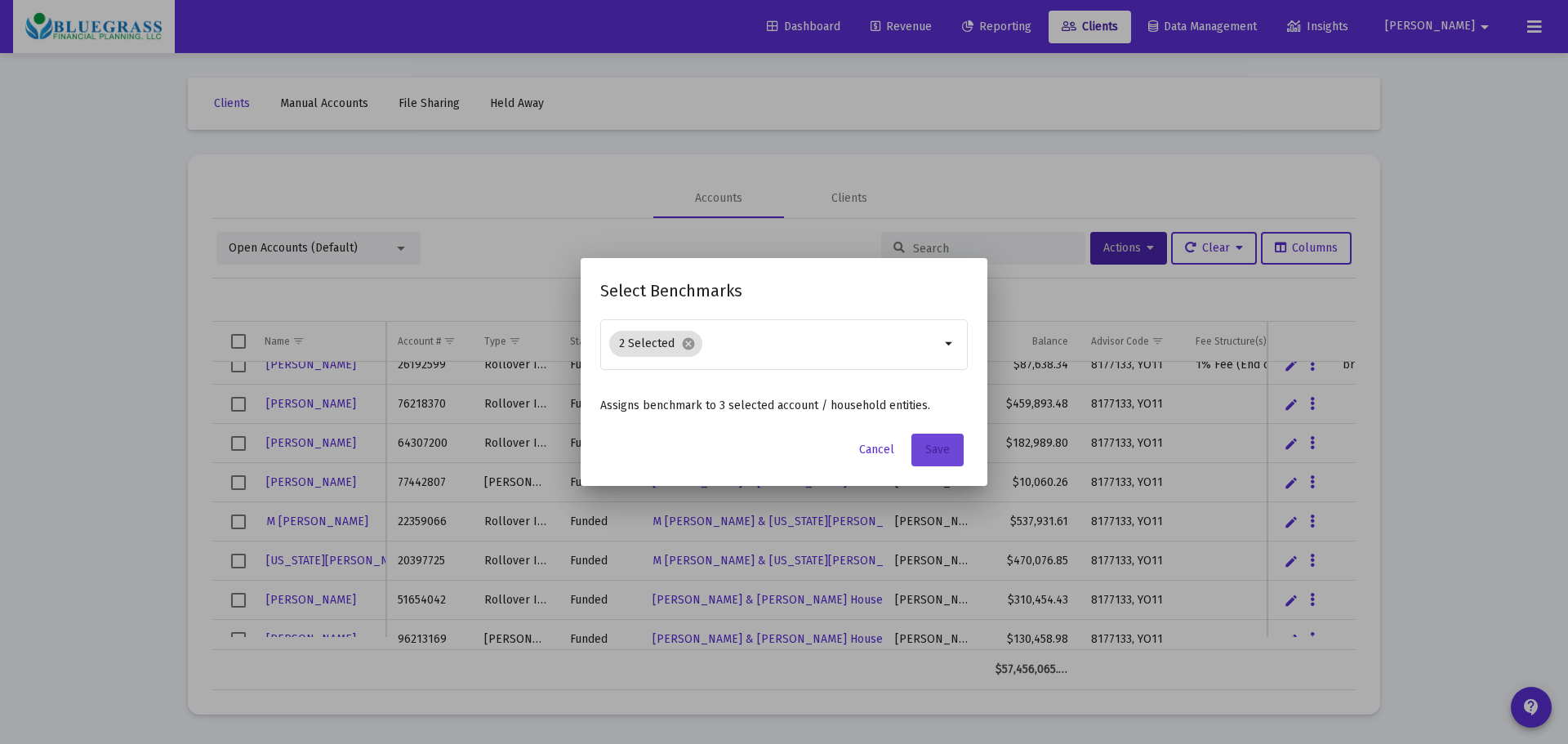
click at [929, 449] on span "Save" at bounding box center [937, 450] width 25 height 14
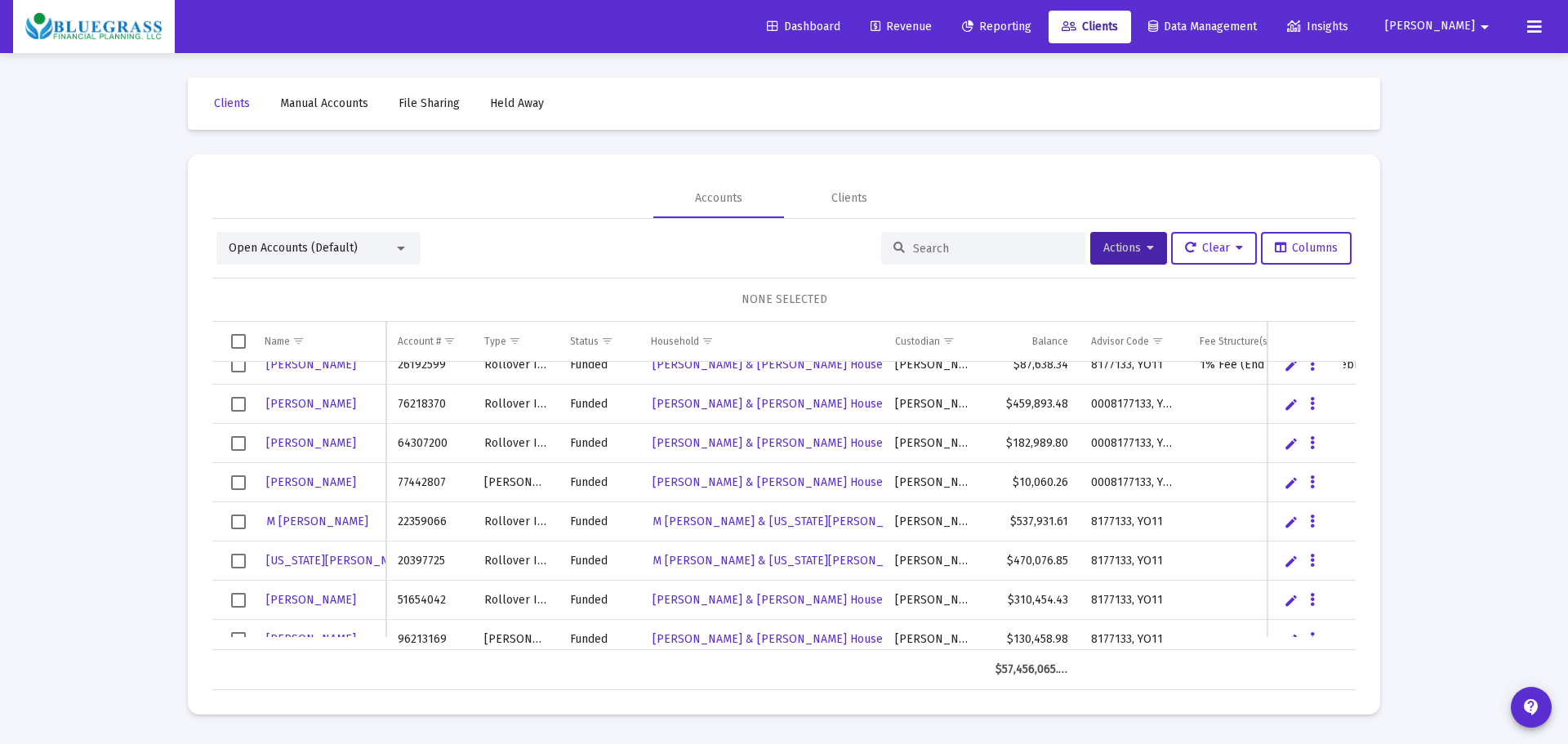
click at [1044, 21] on link "Reporting" at bounding box center [996, 27] width 95 height 33
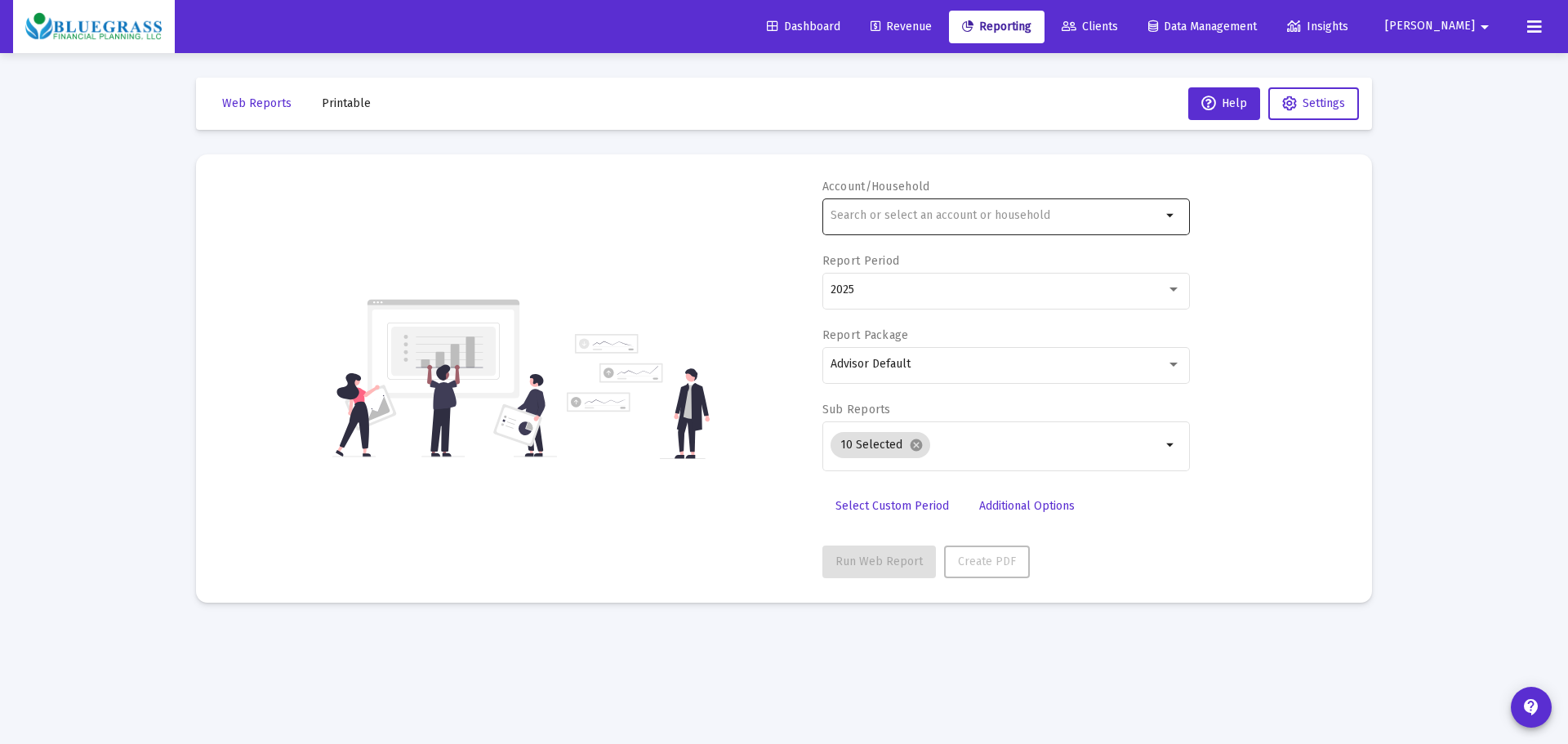
click at [988, 221] on input "text" at bounding box center [996, 215] width 331 height 13
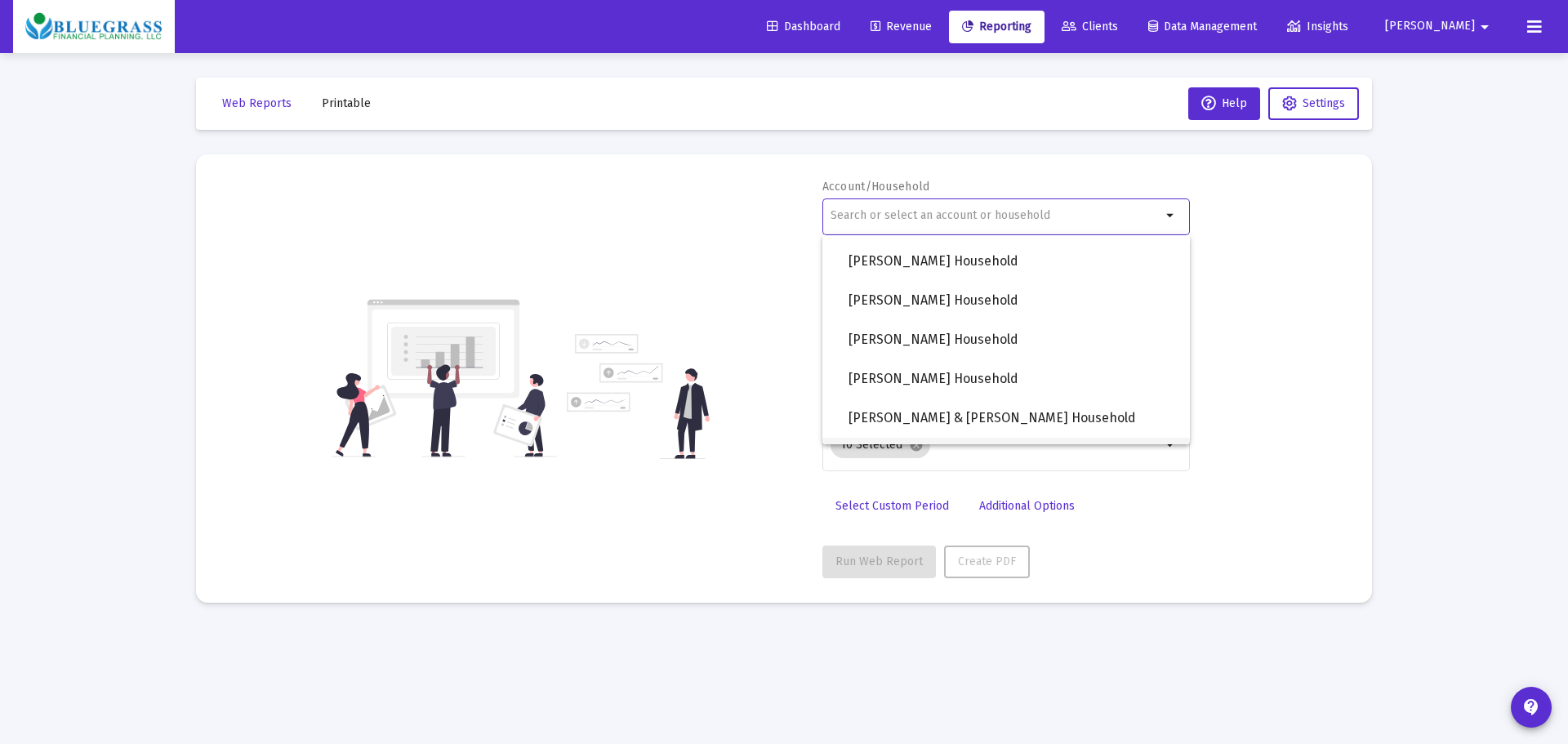
scroll to position [1700, 0]
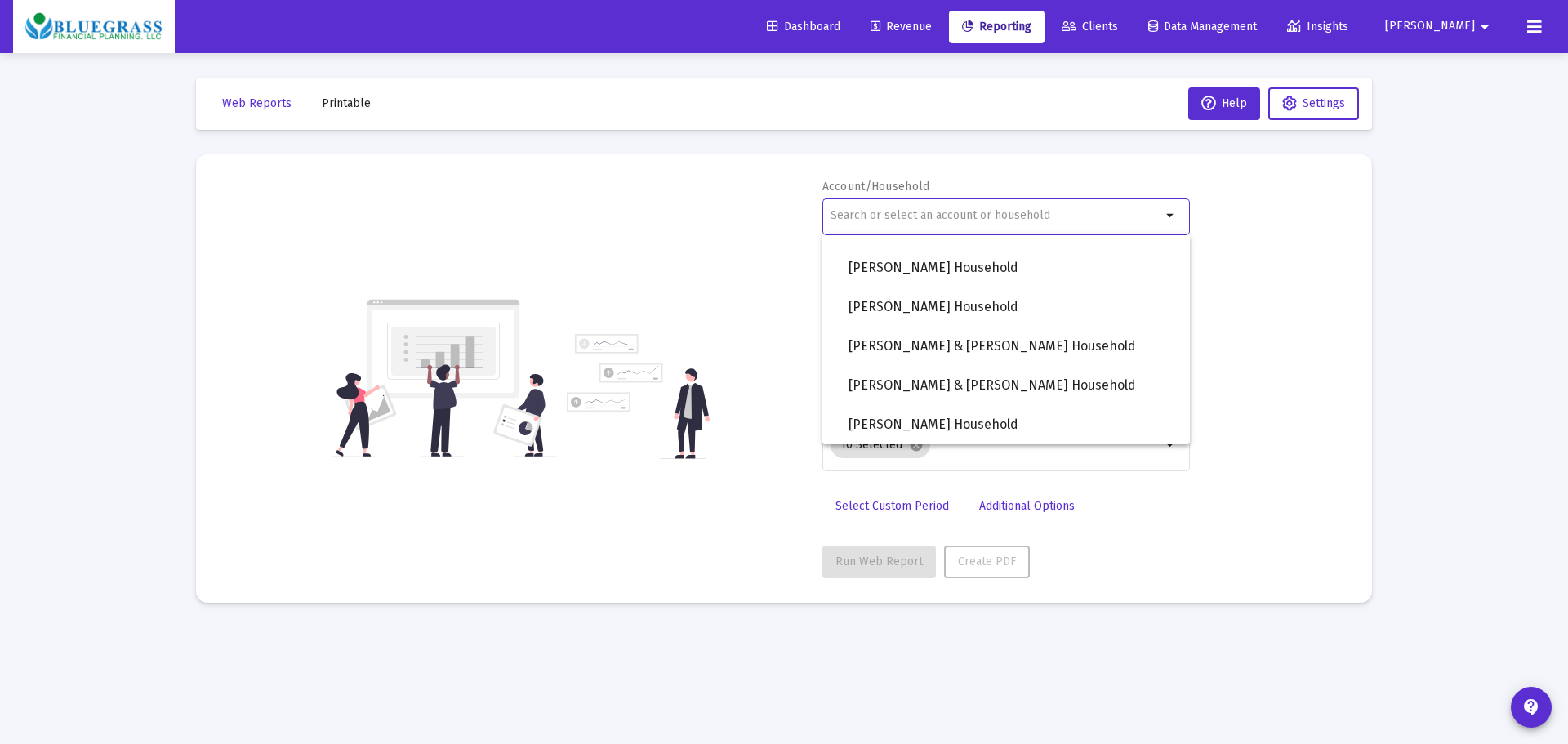
click at [872, 221] on input "text" at bounding box center [996, 215] width 331 height 13
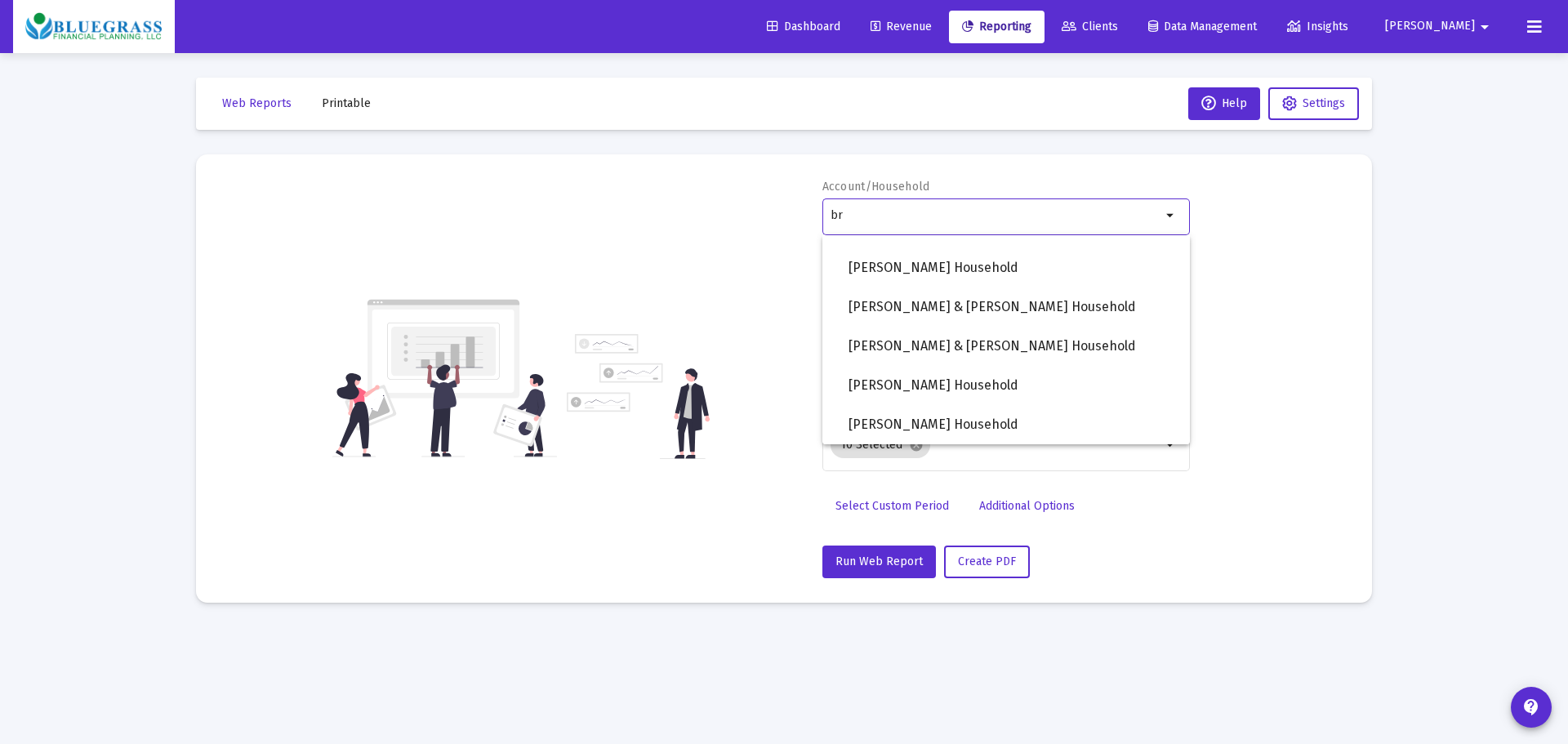
scroll to position [562, 0]
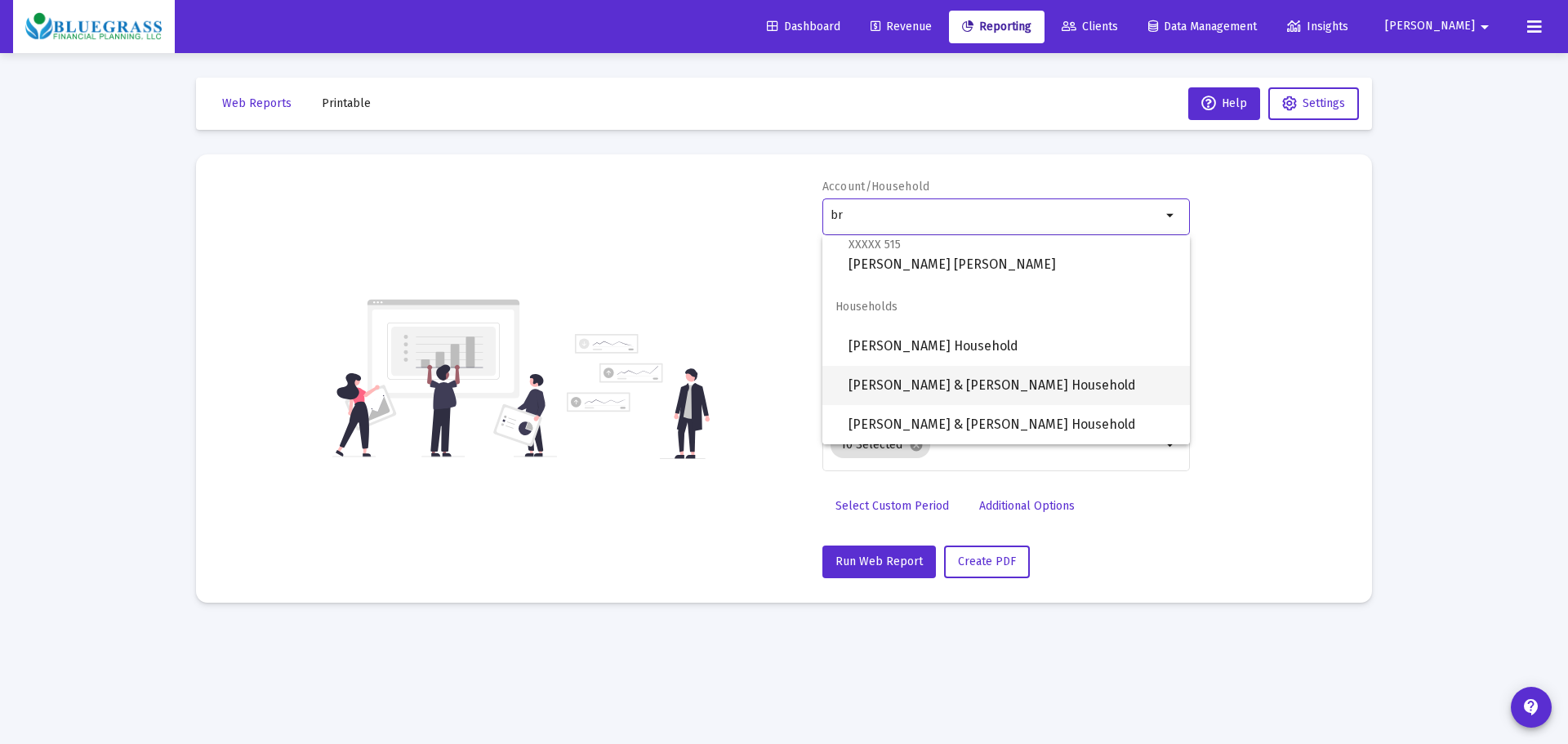
click at [966, 386] on span "[PERSON_NAME] & [PERSON_NAME] Household" at bounding box center [1012, 385] width 328 height 39
type input "[PERSON_NAME] & [PERSON_NAME] Household"
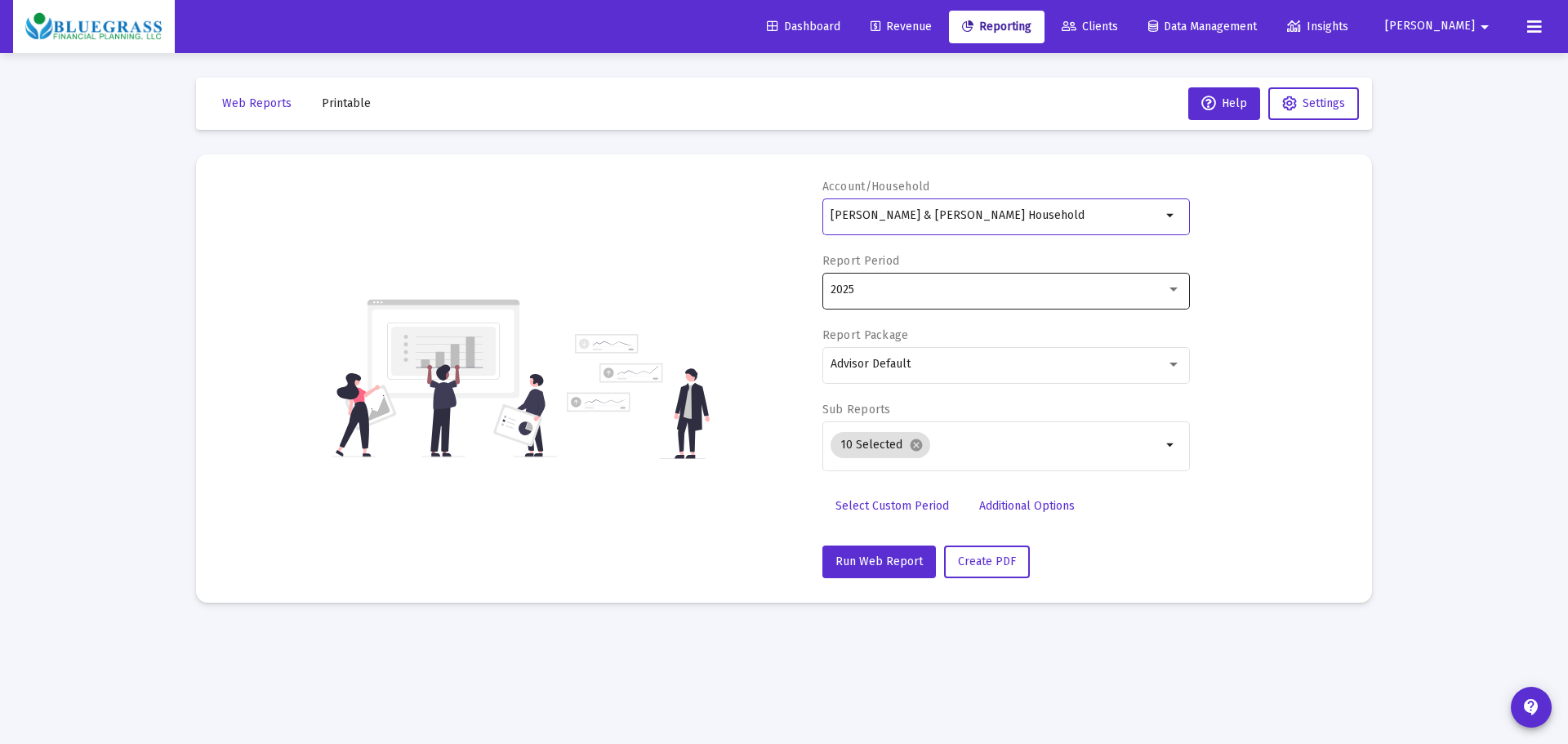
click at [1163, 288] on div "2025" at bounding box center [998, 290] width 335 height 13
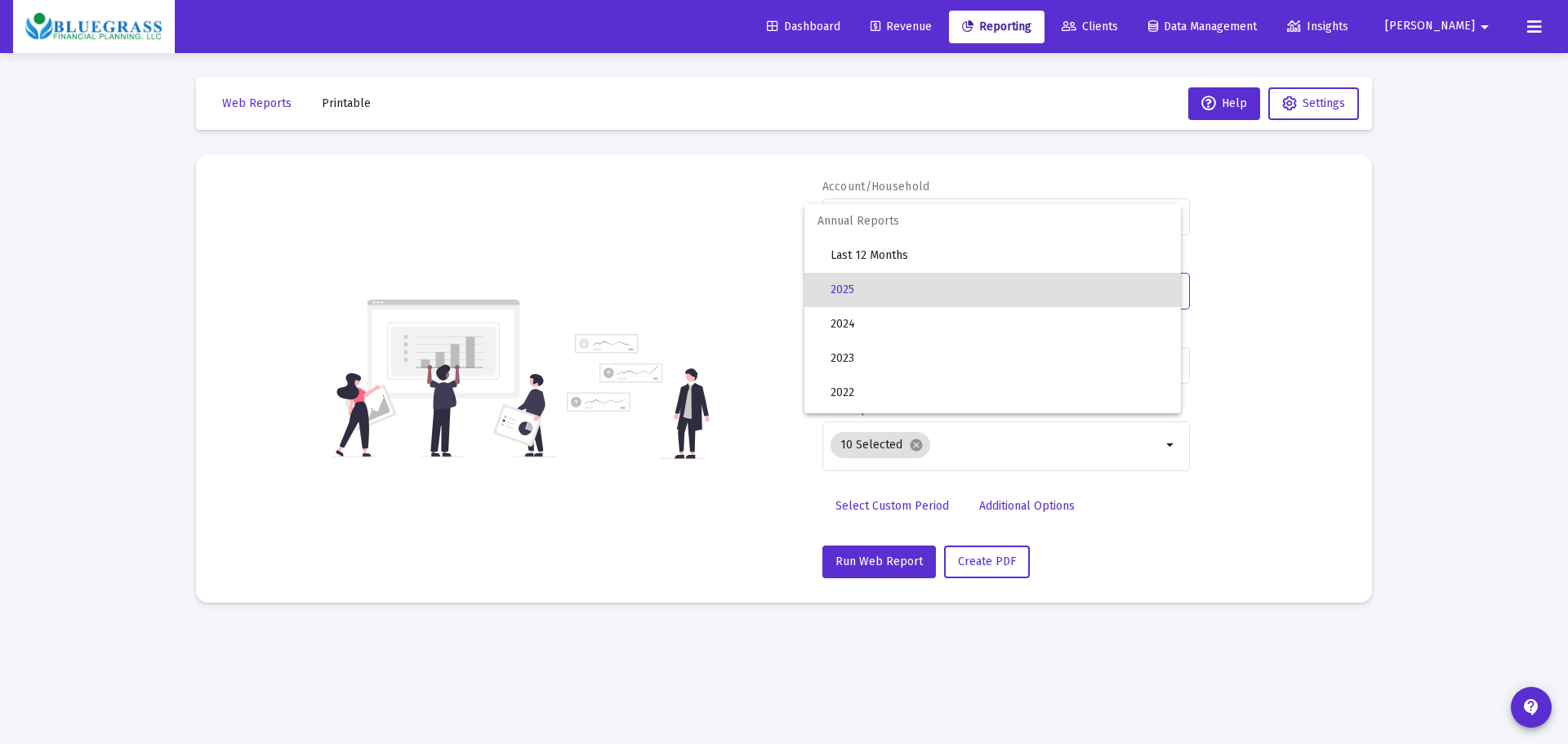
click at [1067, 300] on span "2025" at bounding box center [999, 290] width 337 height 35
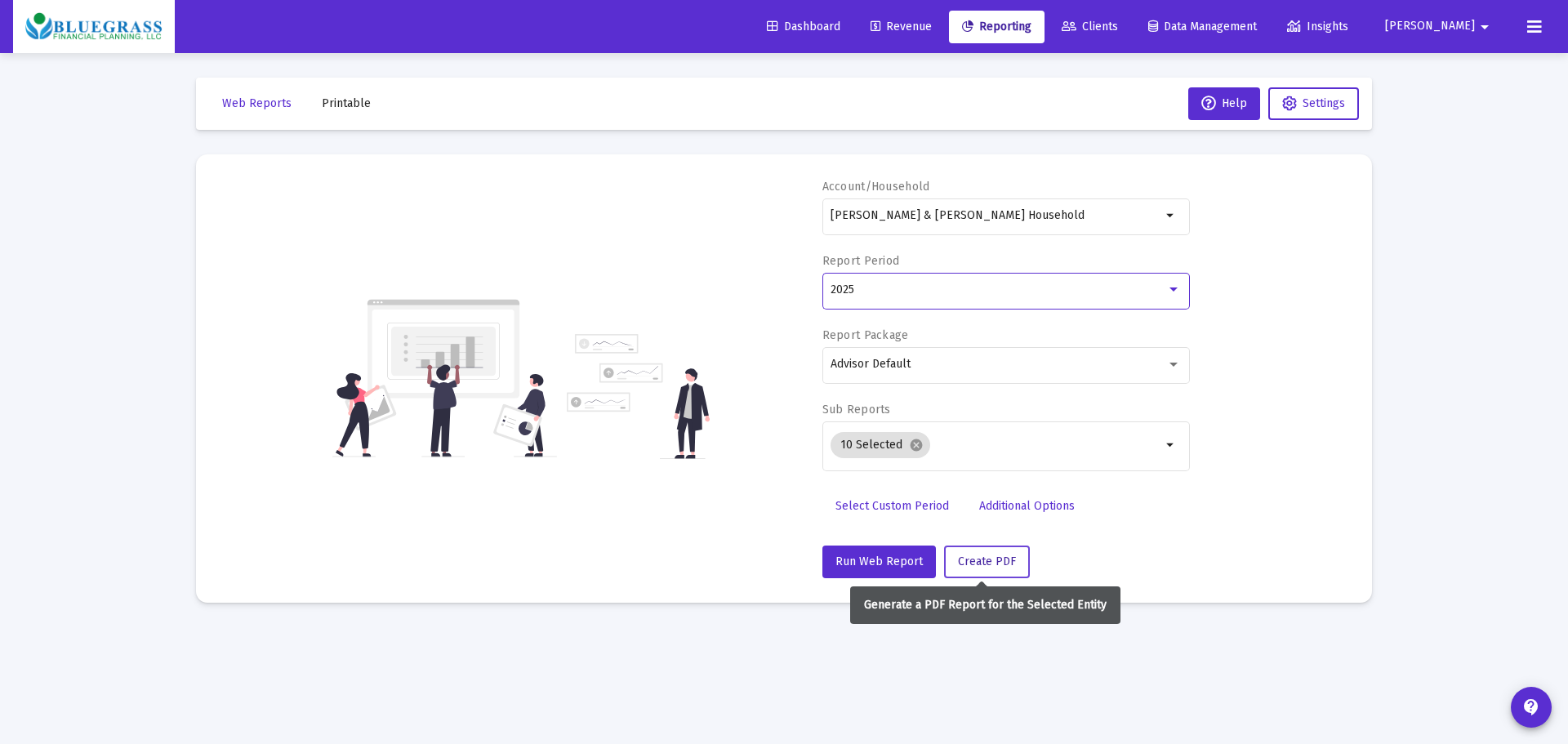
click at [985, 564] on span "Create PDF" at bounding box center [986, 562] width 58 height 14
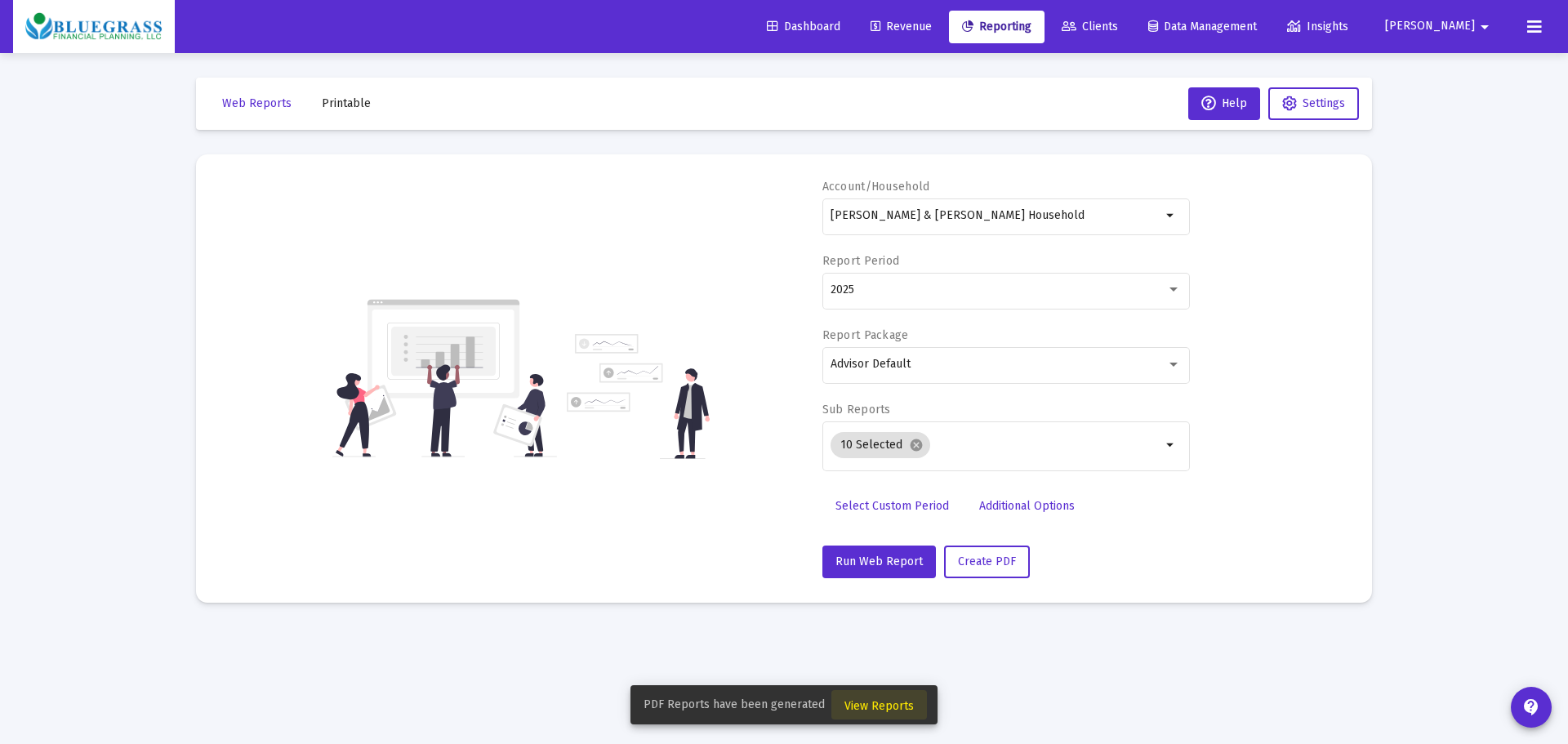
click at [892, 702] on span "View Reports" at bounding box center [879, 707] width 69 height 14
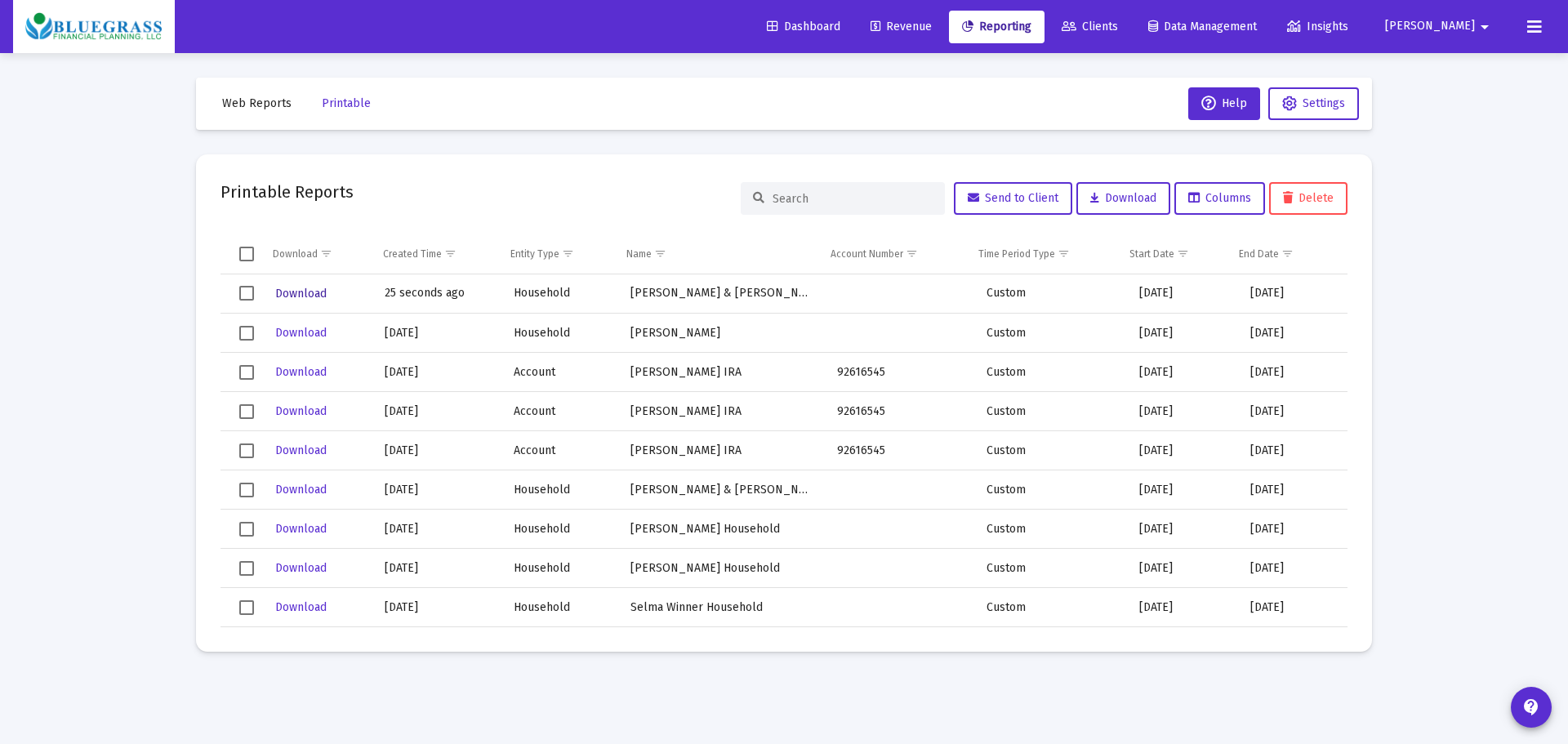
click at [291, 290] on span "Download" at bounding box center [301, 294] width 52 height 14
